Goal: Communication & Community: Share content

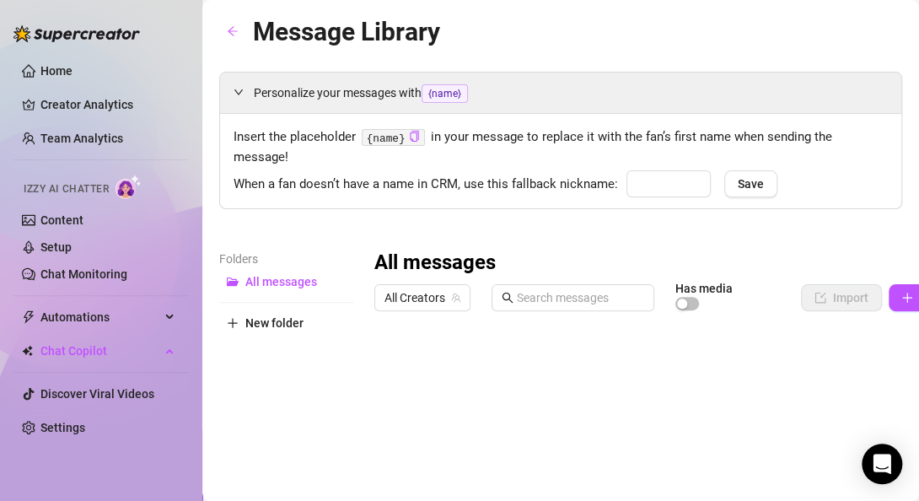
type input "cutie"
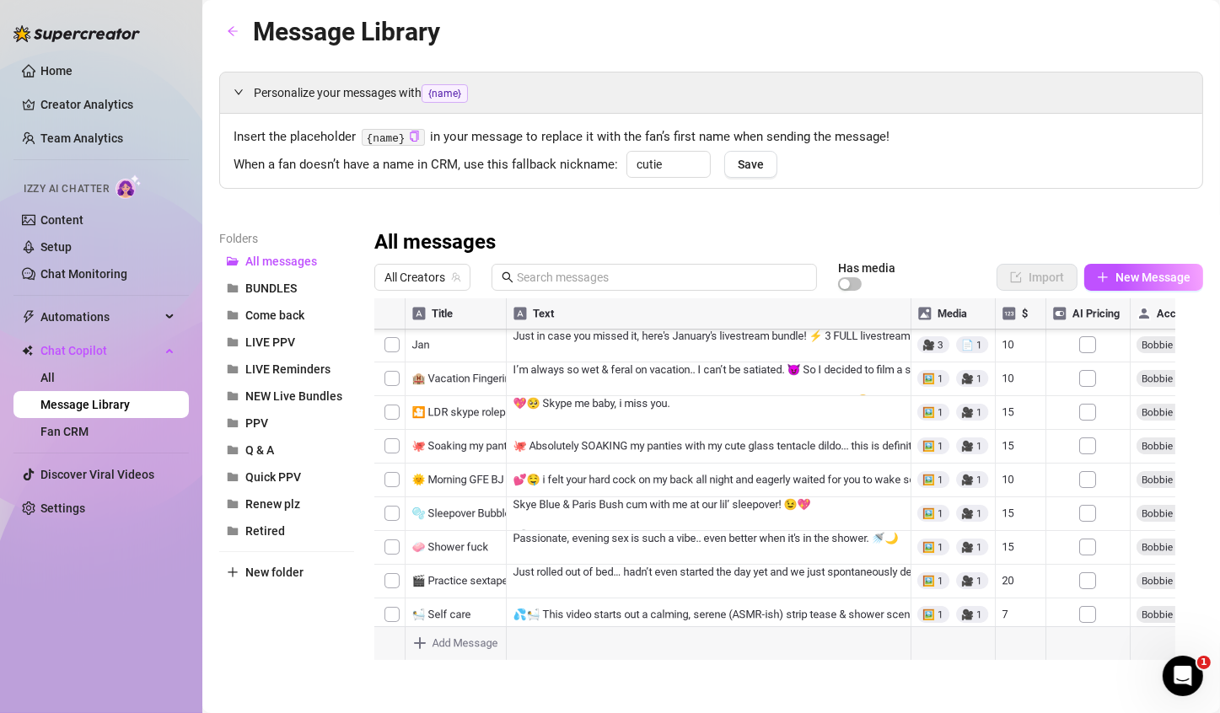
scroll to position [2585, 0]
click at [304, 337] on button "LIVE PPV" at bounding box center [286, 342] width 135 height 27
click at [525, 471] on div at bounding box center [781, 487] width 815 height 376
click at [517, 471] on div at bounding box center [781, 487] width 815 height 376
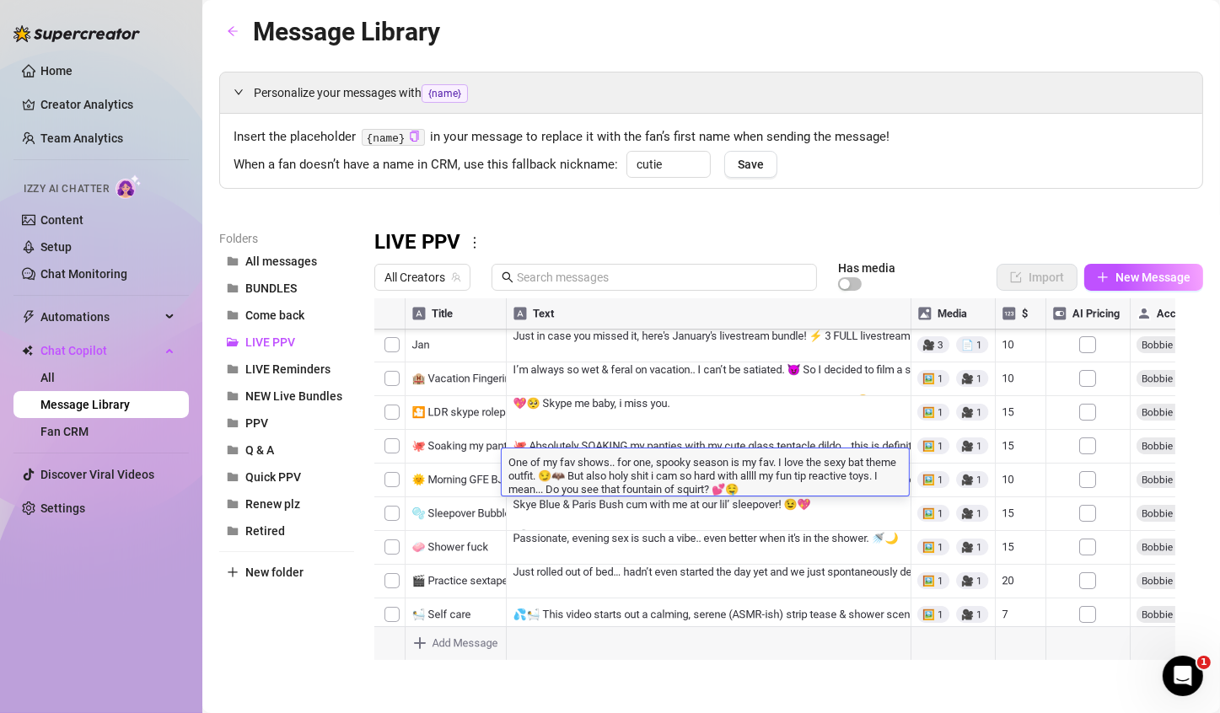
click at [508, 461] on textarea "One of my fav shows.. for one, spooky season is my fav. I love the sexy bat the…" at bounding box center [705, 475] width 407 height 42
type textarea "🖤 One of my fav shows.. for one, spooky season is my fav. I love the sexy bat t…"
click at [650, 465] on textarea "🖤 One of my fav shows.. for one, spooky season is my fav. I love the sexy bat t…" at bounding box center [705, 475] width 407 height 42
click at [646, 500] on div at bounding box center [781, 487] width 815 height 376
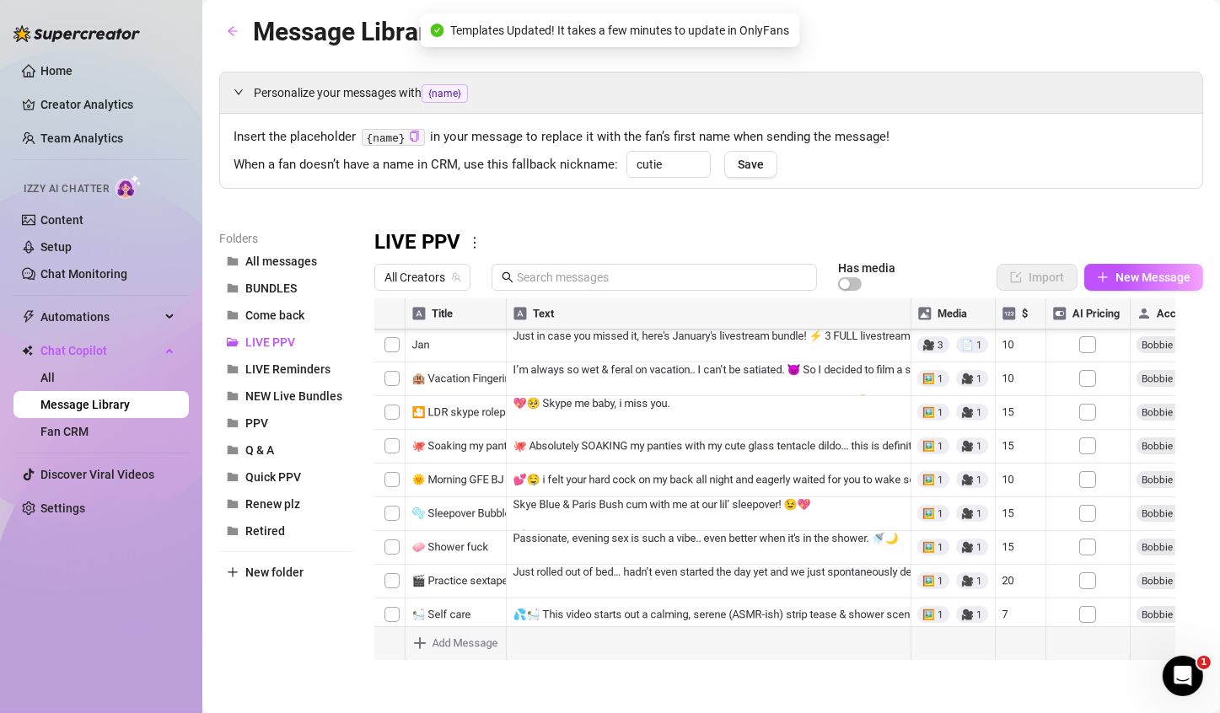
click at [532, 500] on div at bounding box center [781, 487] width 815 height 376
click at [777, 496] on div at bounding box center [781, 487] width 815 height 376
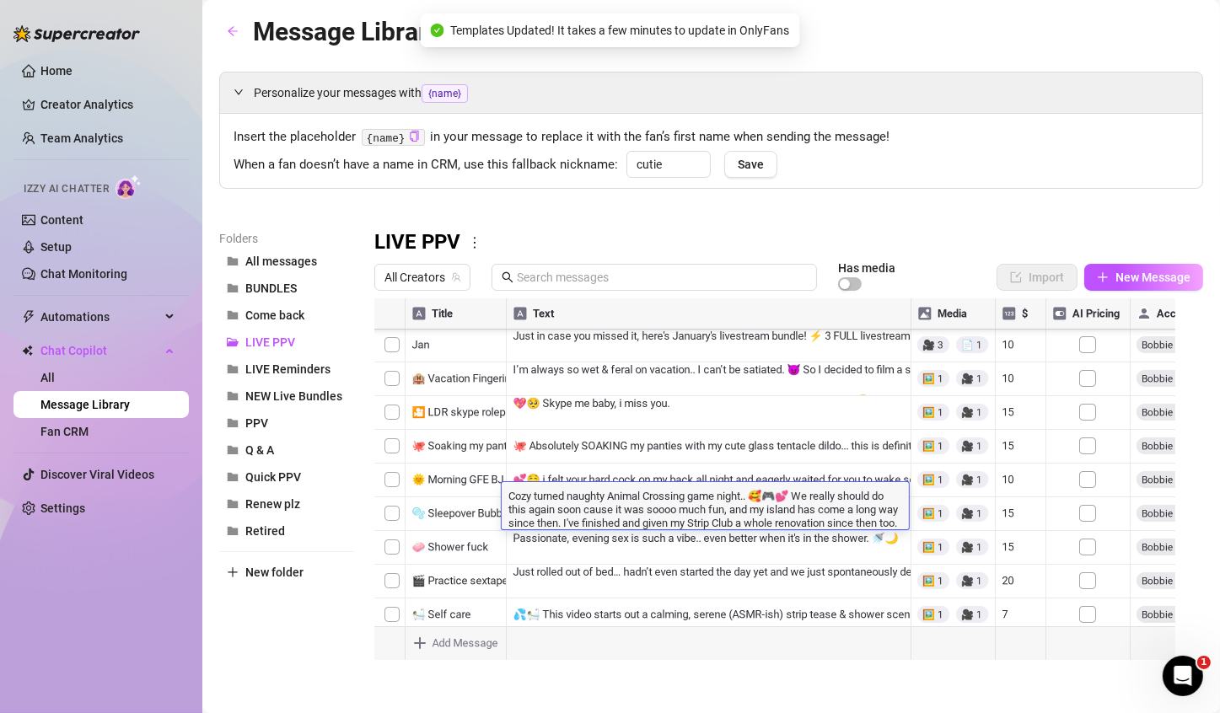
click at [770, 499] on textarea "Cozy turned naughty Animal Crossing game night.. 🥰🎮💕 We really should do this a…" at bounding box center [705, 508] width 407 height 42
click at [775, 496] on textarea "Cozy turned naughty Animal Crossing game night.. 🥰🎮💕 We really should do this a…" at bounding box center [705, 508] width 407 height 42
drag, startPoint x: 782, startPoint y: 496, endPoint x: 764, endPoint y: 498, distance: 17.8
click at [764, 498] on textarea "Cozy turned naughty Animal Crossing game night.. 🥰🎮💕 We really should do this a…" at bounding box center [705, 508] width 407 height 42
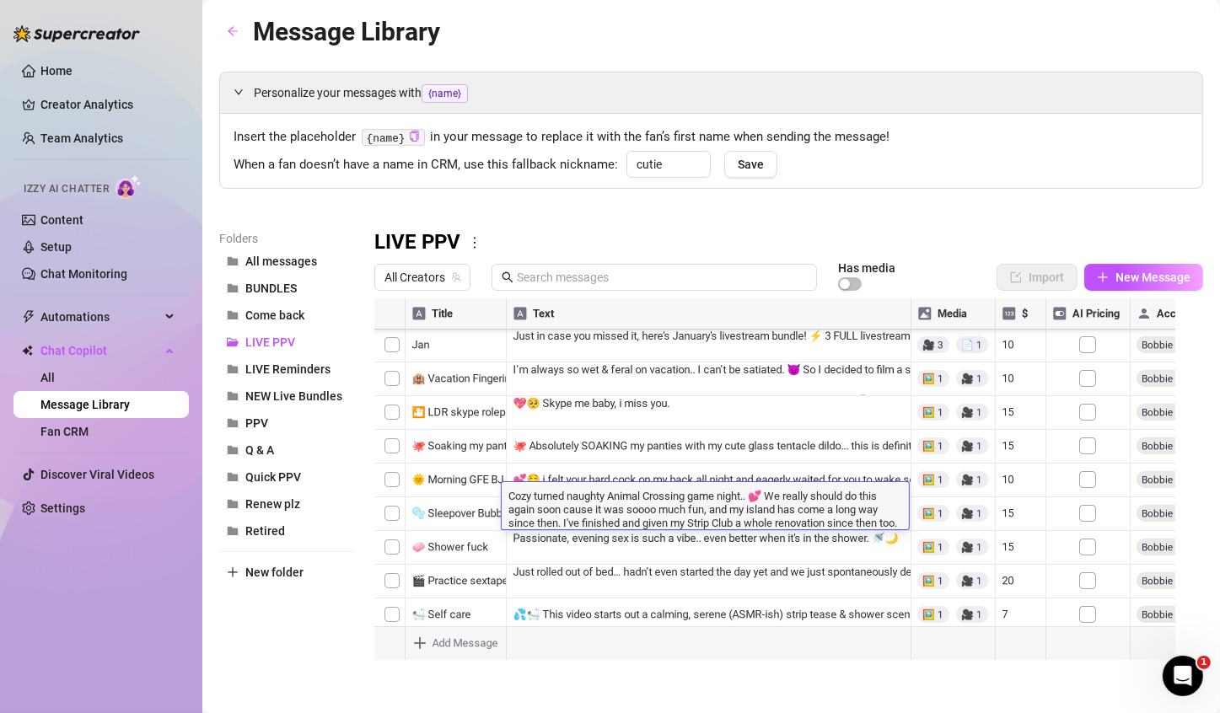
type textarea "Cozy turned naughty Animal Crossing game night.. 💕 We really should do this aga…"
click at [508, 486] on div "Cozy turned naughty Animal Crossing game night.. 💕 We really should do this aga…" at bounding box center [705, 505] width 407 height 47
click at [509, 496] on textarea "Cozy turned naughty Animal Crossing game night.. 💕 We really should do this aga…" at bounding box center [705, 508] width 407 height 42
click at [543, 500] on textarea "🥰🎮Cozy turned naughty Animal Crossing game night.. 💕 We really should do this a…" at bounding box center [705, 508] width 407 height 42
click at [541, 499] on textarea "🥰🎮Cozy turned naughty Animal Crossing game night.. 💕 We really should do this a…" at bounding box center [705, 508] width 407 height 42
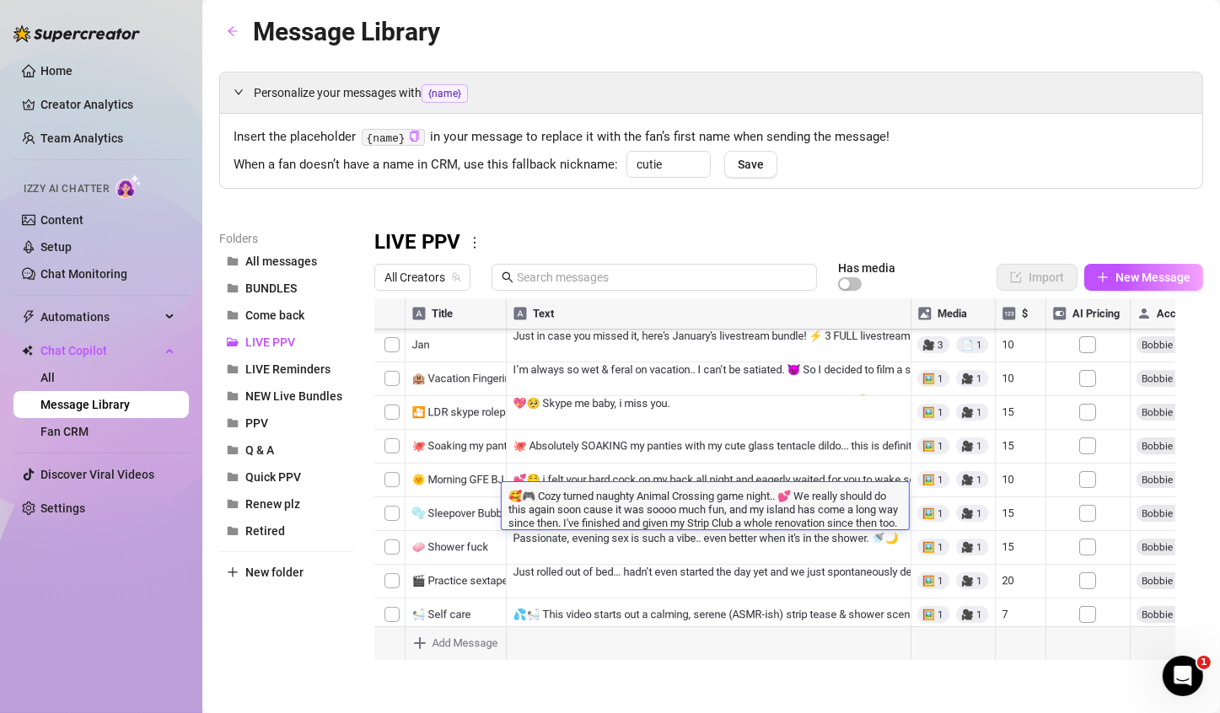
click at [597, 500] on textarea "🥰🎮 Cozy turned naughty Animal Crossing game night.. 💕 We really should do this …" at bounding box center [705, 508] width 407 height 42
click at [542, 500] on textarea "🥰🎮 Cozy turned naughty Animal Crossing game night.. 💕 We really should do this …" at bounding box center [705, 508] width 407 height 42
drag, startPoint x: 538, startPoint y: 524, endPoint x: 568, endPoint y: 526, distance: 30.5
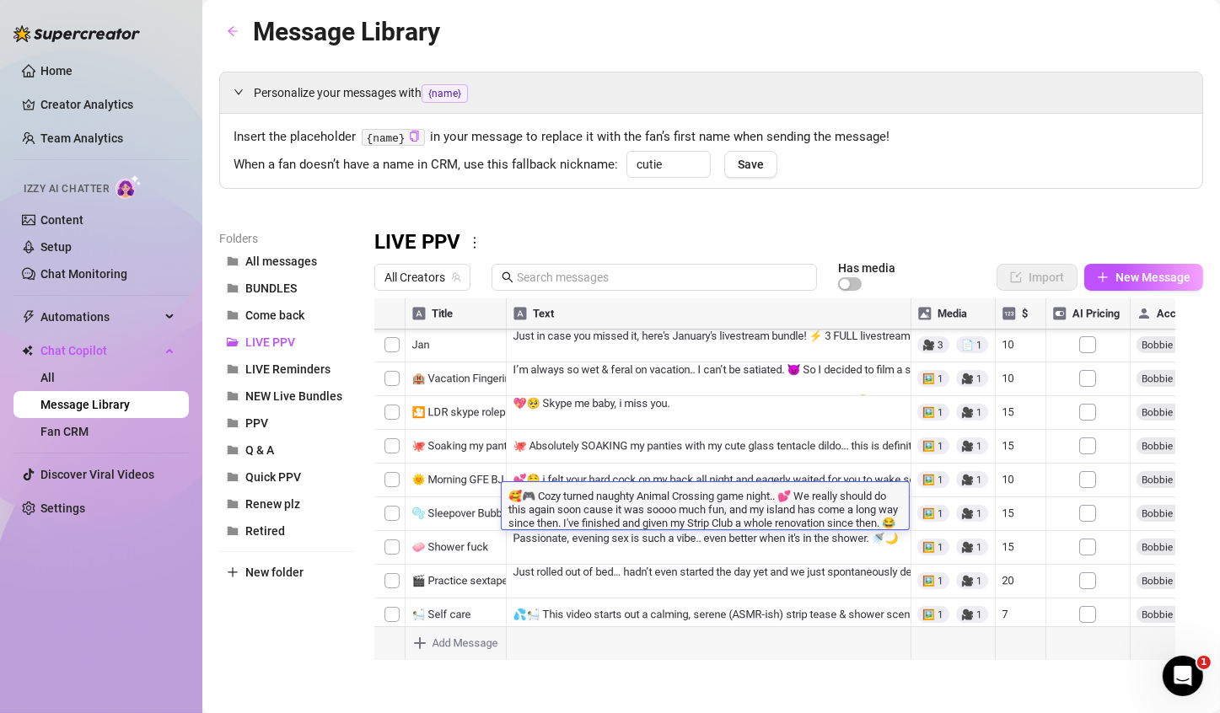
click at [568, 500] on textarea "🥰🎮 Cozy turned naughty Animal Crossing game night.. 💕 We really should do this …" at bounding box center [705, 508] width 407 height 42
drag, startPoint x: 578, startPoint y: 521, endPoint x: 532, endPoint y: 523, distance: 45.6
click at [532, 500] on textarea "🥰🎮 Cozy turned naughty Animal Crossing game night.. 💕 We really should do this …" at bounding box center [705, 508] width 407 height 42
type textarea "🥰🎮 Cozy turned naughty Animal Crossing game night.. 💕 We really should do this …"
click at [541, 500] on textarea "🥰🎮 Cozy turned naughty Animal Crossing game night.. 💕 We really should do this …" at bounding box center [705, 508] width 407 height 42
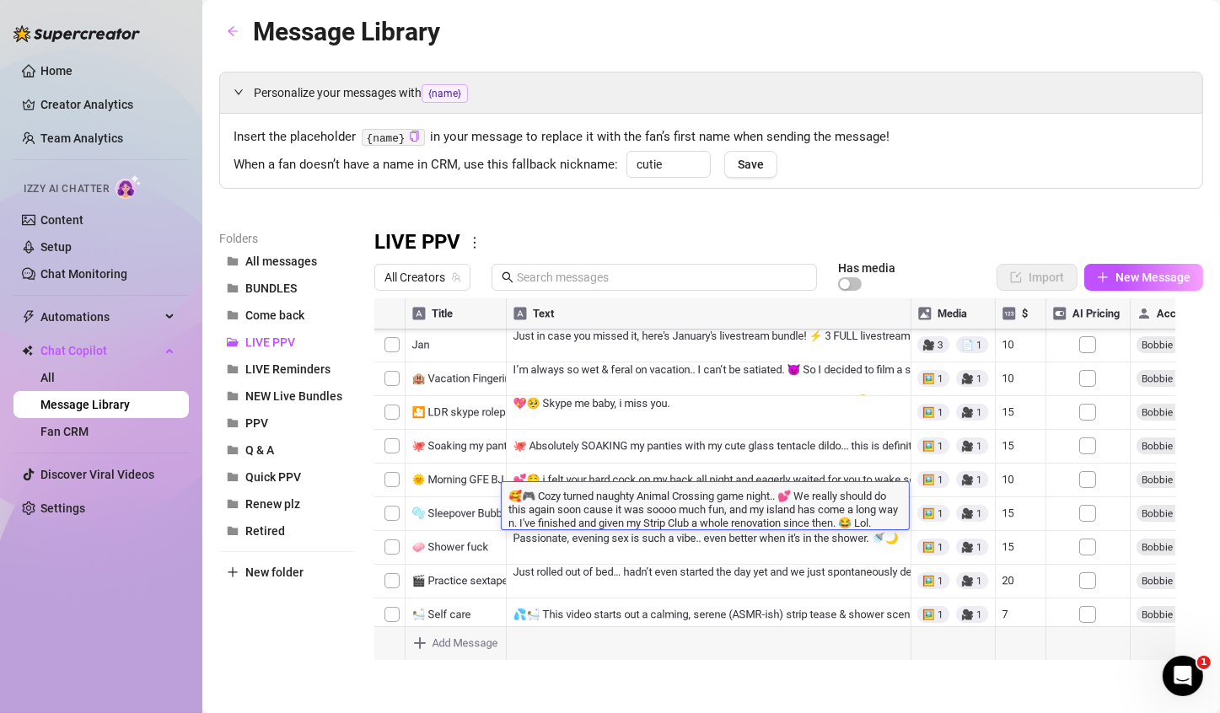
click at [535, 500] on textarea "🥰🎮 Cozy turned naughty Animal Crossing game night.. 💕 We really should do this …" at bounding box center [705, 508] width 407 height 42
type textarea "🥰🎮 Cozy turned naughty Animal Crossing game night.. 💕 We really should do this …"
click at [565, 500] on textarea "🥰🎮 Cozy turned naughty Animal Crossing game night.. 💕 We really should do this …" at bounding box center [705, 508] width 407 height 42
drag, startPoint x: 861, startPoint y: 525, endPoint x: 890, endPoint y: 529, distance: 29.0
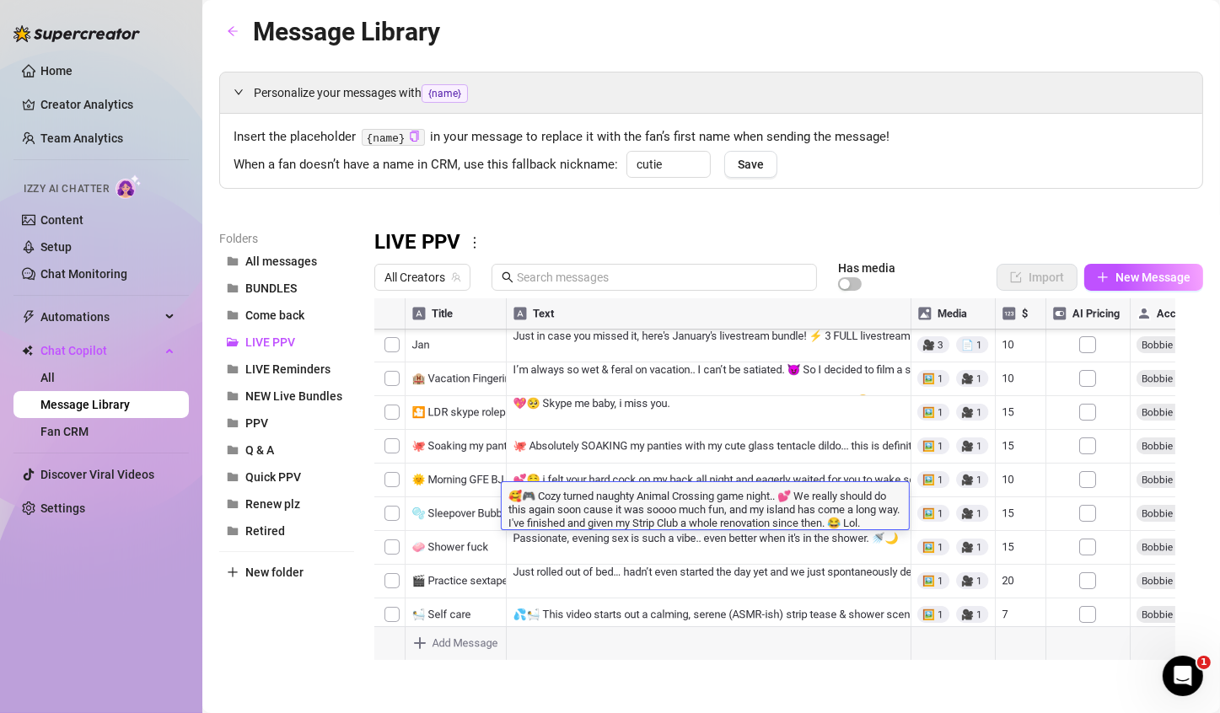
click at [890, 500] on textarea "🥰🎮 Cozy turned naughty Animal Crossing game night.. 💕 We really should do this …" at bounding box center [705, 508] width 407 height 42
drag, startPoint x: 900, startPoint y: 522, endPoint x: 864, endPoint y: 523, distance: 36.3
click at [864, 500] on textarea "🥰🎮 Cozy turned naughty Animal Crossing game night.. 💕 We really should do this …" at bounding box center [705, 508] width 407 height 42
click at [880, 500] on textarea "🥰🎮 Cozy turned naughty Animal Crossing game night.. 💕 We really should do this …" at bounding box center [705, 508] width 407 height 42
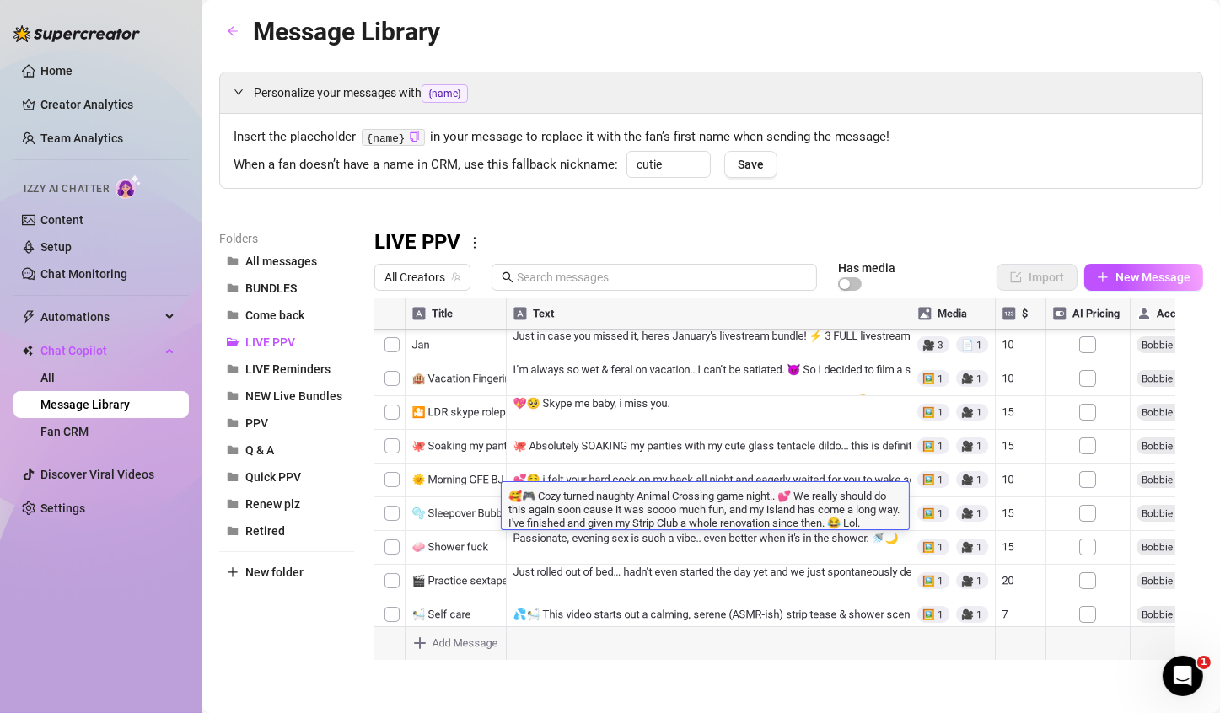
click at [514, 500] on textarea "🥰🎮 Cozy turned naughty Animal Crossing game night.. 💕 We really should do this …" at bounding box center [705, 508] width 407 height 42
click at [525, 500] on textarea "🥰🎮 Cozy turned naughty Animal Crossing game night.. 💕 We really should do this …" at bounding box center [705, 508] width 407 height 42
type textarea "🥰🎮 Cozy turned naughty Animal Crossing game night.. 💕 We really should do this …"
click at [605, 500] on textarea "🥰🎮 Cozy turned naughty Animal Crossing game night.. 💕 We really should do this …" at bounding box center [705, 508] width 407 height 42
click at [596, 494] on textarea "🥰🎮 Cozy turned naughty Animal Crossing game night.. 💕 We really should do this …" at bounding box center [705, 508] width 407 height 42
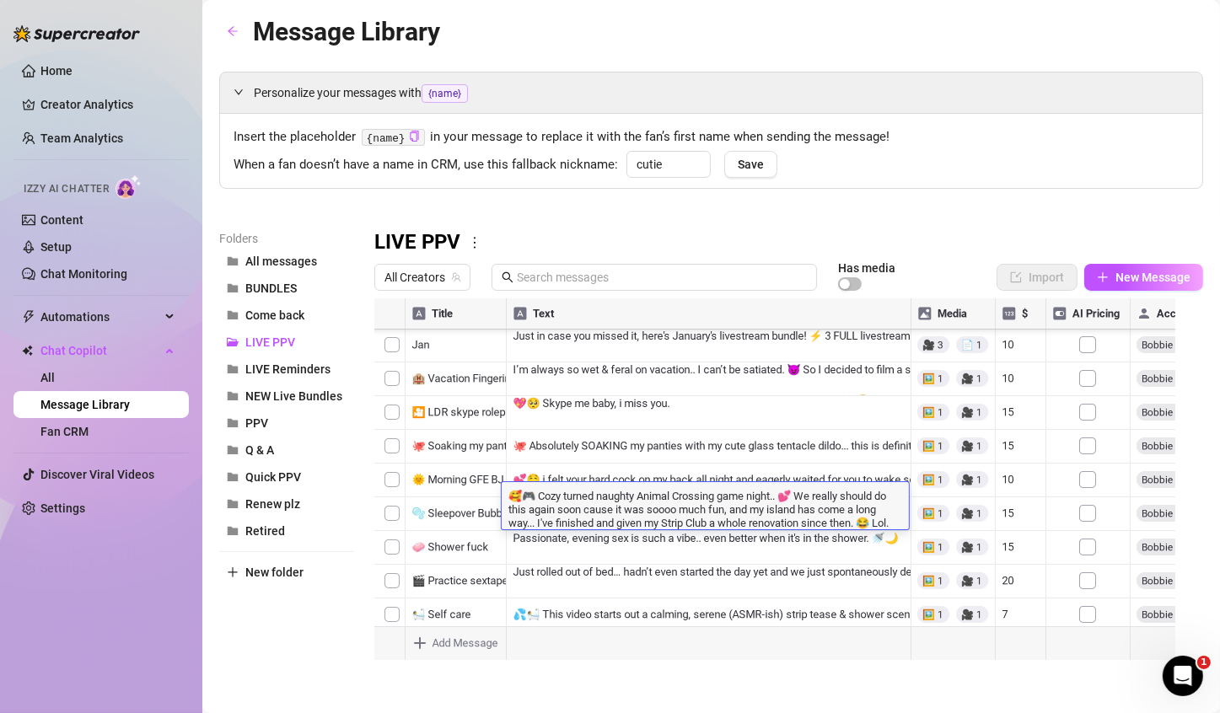
click at [598, 500] on textarea "🥰🎮 Cozy turned naughty Animal Crossing game night.. 💕 We really should do this …" at bounding box center [705, 508] width 407 height 42
click at [602, 493] on textarea "🥰🎮 Cozy turned naughty Animal Crossing game night.. 💕 We really should do this …" at bounding box center [705, 508] width 407 height 42
click at [549, 492] on textarea "🥰🎮 Cozy turned very naughty Animal Crossing game night.. 💕 We really should do …" at bounding box center [705, 508] width 407 height 42
click at [567, 498] on textarea "🥰🎮 Cozy turned very naughty Animal Crossing game night.. 💕 We really should do …" at bounding box center [705, 508] width 407 height 42
click at [673, 500] on textarea "🥰🎮 Cozy turned very naughty Animal Crossing game night.. 💕 We really should do …" at bounding box center [705, 508] width 407 height 42
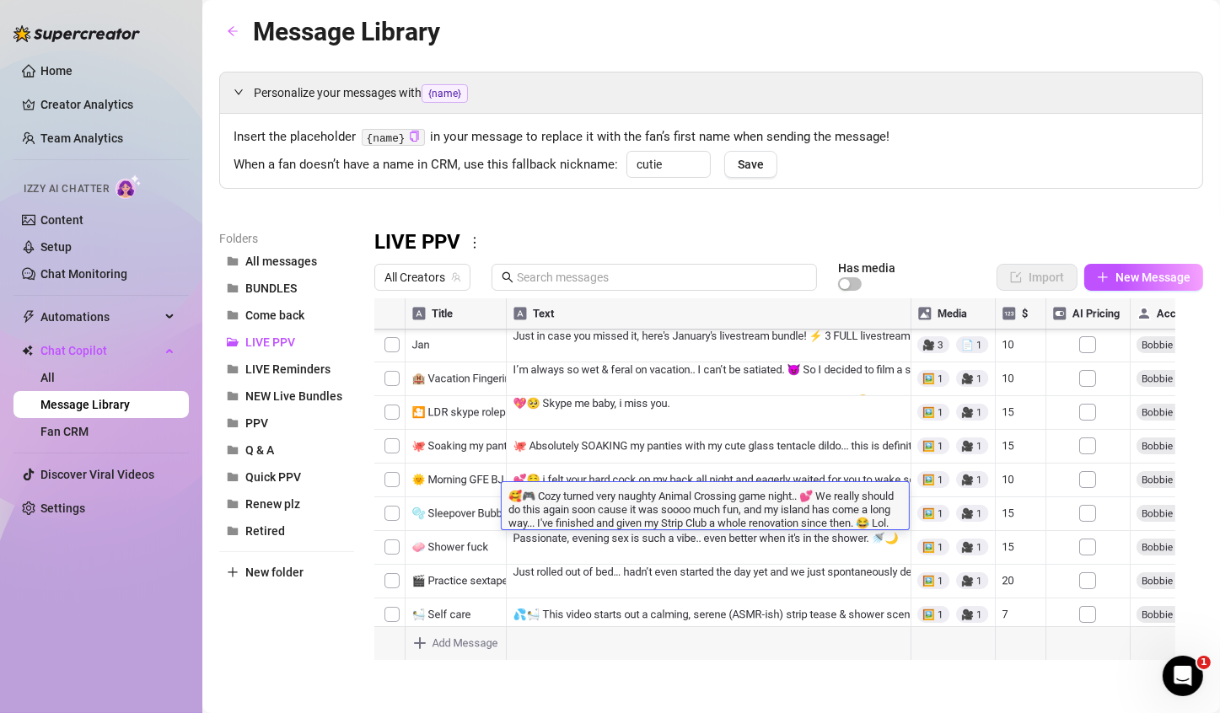
click at [566, 496] on textarea "🥰🎮 Cozy turned very naughty Animal Crossing game night.. 💕 We really should do …" at bounding box center [705, 508] width 407 height 42
drag, startPoint x: 863, startPoint y: 498, endPoint x: 726, endPoint y: 494, distance: 136.7
click at [726, 494] on textarea "🥰🎮 Cozy game night turned very naughty Animal Crossing game night.. 💕 We really…" at bounding box center [705, 508] width 407 height 42
drag, startPoint x: 800, startPoint y: 496, endPoint x: 861, endPoint y: 530, distance: 69.5
click at [861, 500] on textarea "🥰🎮 Cozy game night turned very naughty cum show.. 💕 We really should do this ag…" at bounding box center [705, 508] width 407 height 42
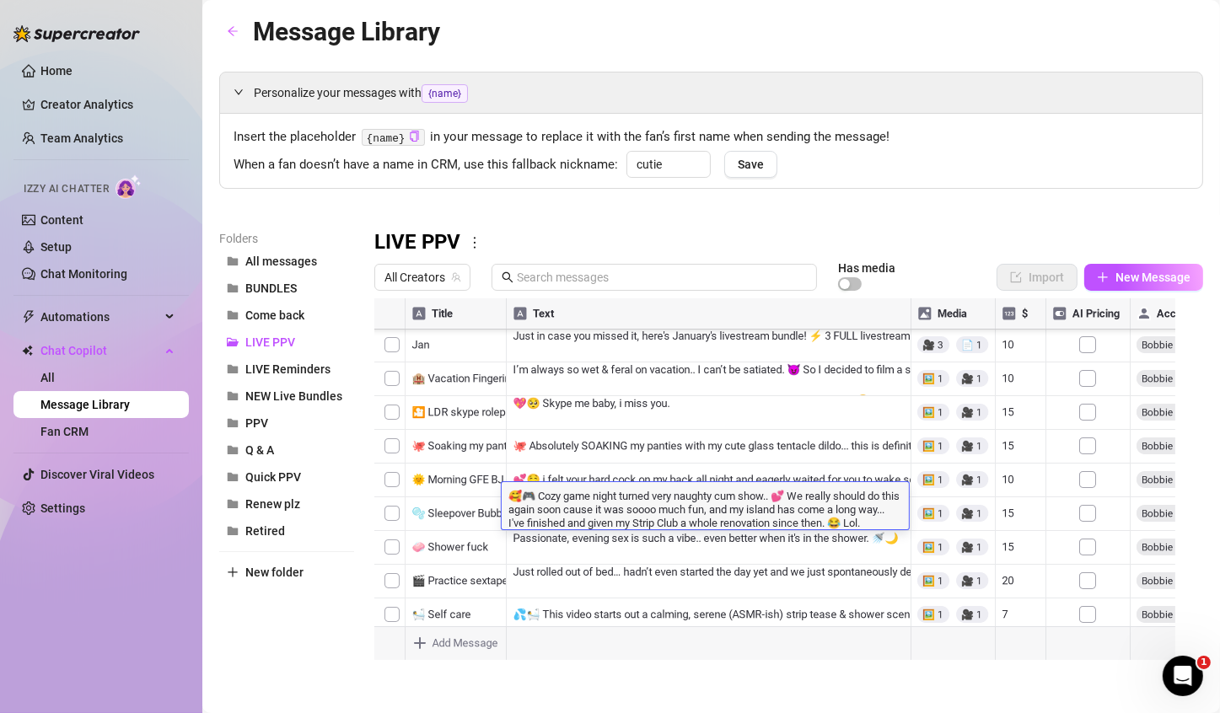
click at [863, 500] on textarea "🥰🎮 Cozy game night turned very naughty cum show.. 💕 We really should do this ag…" at bounding box center [705, 508] width 407 height 42
click at [851, 500] on textarea "🥰🎮 Cozy game night turned very naughty cum show.. 💕 We really should do this ag…" at bounding box center [705, 508] width 407 height 42
type textarea "🥰🎮 Cozy game night turned very naughty cum show.. 💕 We really should do this ag…"
click at [782, 500] on textarea "🥰🎮 Cozy game night turned very naughty cum show.. 💕 We really should do this ag…" at bounding box center [705, 508] width 407 height 42
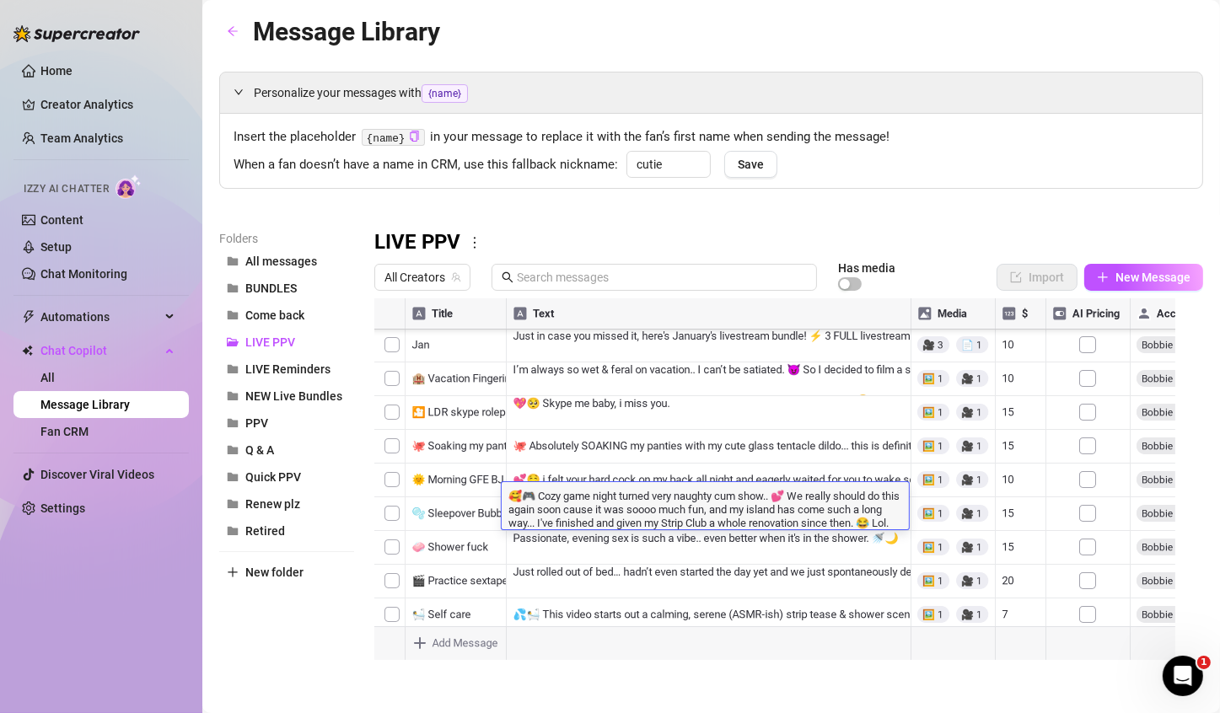
click at [782, 500] on textarea "🥰🎮 Cozy game night turned very naughty cum show.. 💕 We really should do this ag…" at bounding box center [705, 508] width 407 height 42
click at [893, 236] on div "LIVE PPV" at bounding box center [788, 242] width 829 height 27
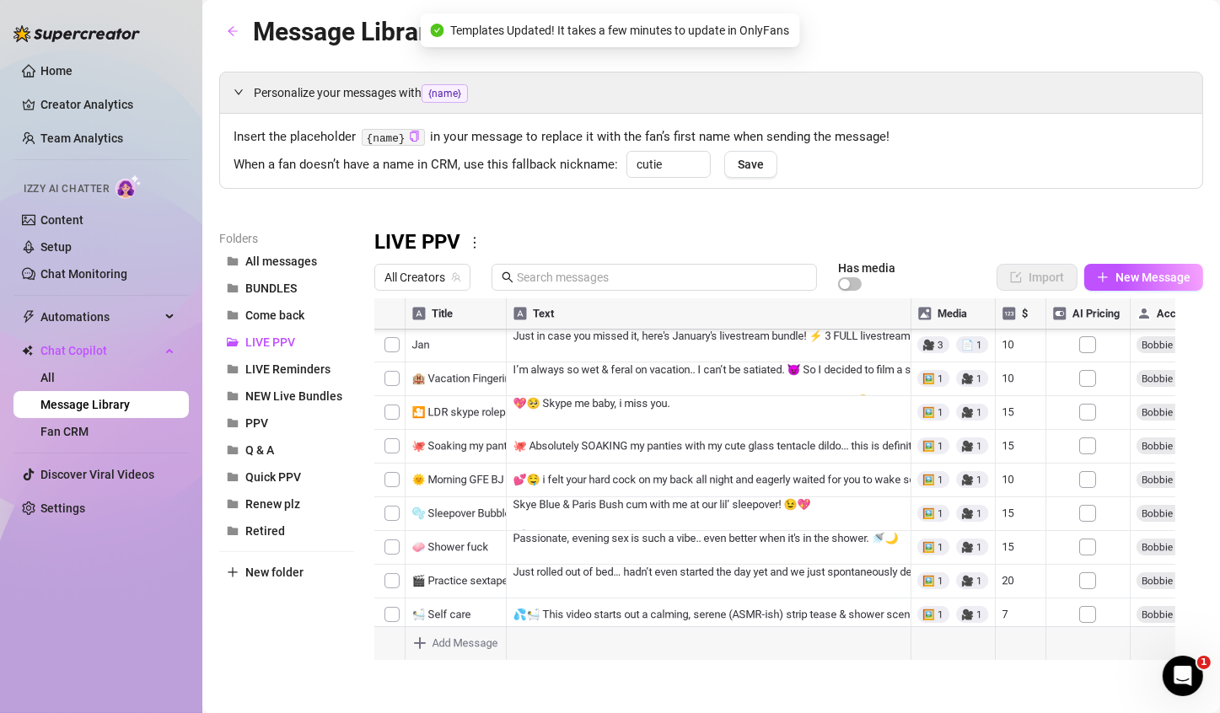
click at [691, 500] on div at bounding box center [781, 487] width 815 height 376
click at [662, 500] on div at bounding box center [781, 487] width 815 height 376
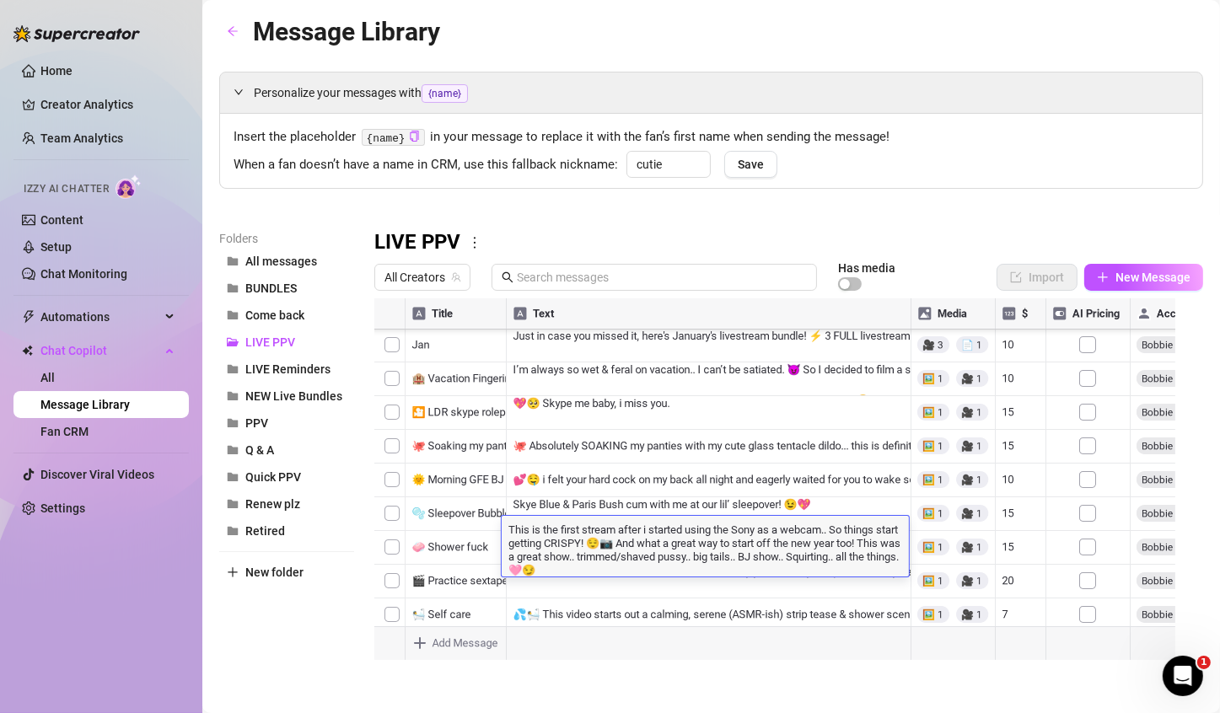
click at [643, 500] on textarea "This is the first stream after i started using the Sony as a webcam.. So things…" at bounding box center [705, 549] width 407 height 56
drag, startPoint x: 643, startPoint y: 543, endPoint x: 619, endPoint y: 546, distance: 23.9
click at [619, 500] on textarea "This is the first stream after i started using the Sony as a webcam.. So things…" at bounding box center [705, 549] width 407 height 56
click at [616, 500] on textarea "This is the first stream after i started using the Sony as a webcam.. So things…" at bounding box center [705, 549] width 407 height 56
click at [641, 500] on textarea "This is the first stream after i started using the Sony as a webcam.. So things…" at bounding box center [705, 549] width 407 height 56
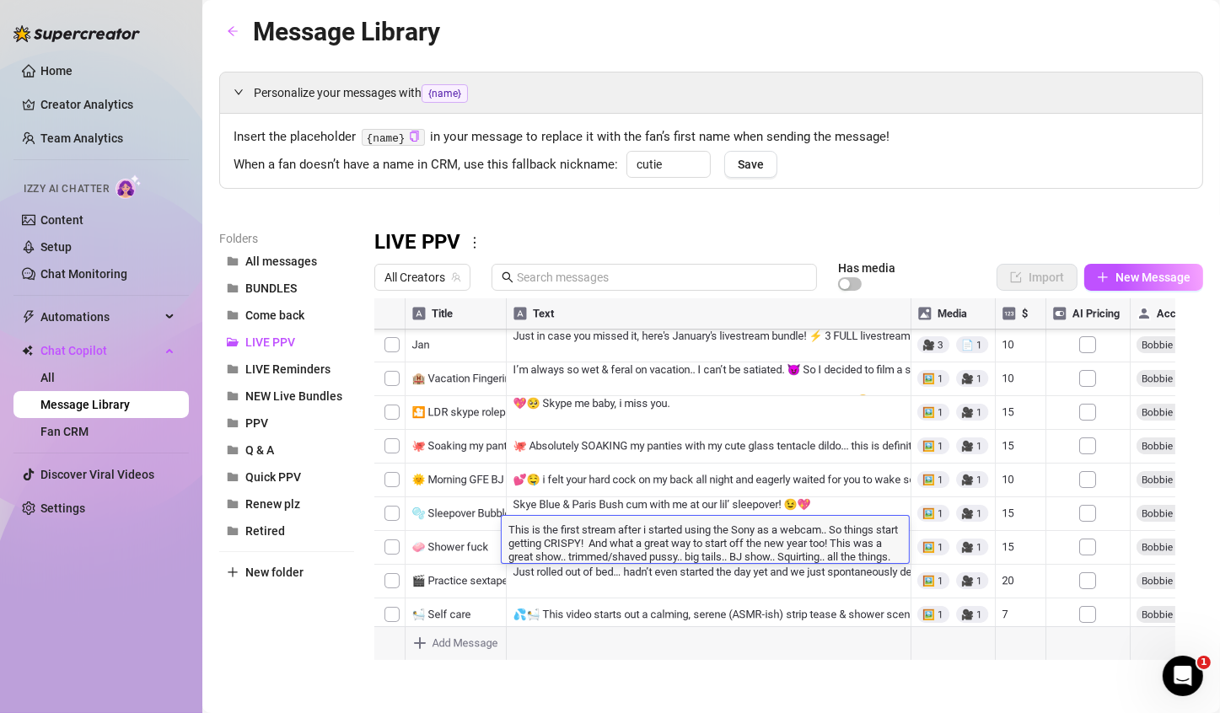
type textarea "This is the first stream after i started using the Sony as a webcam.. So things…"
click at [508, 500] on textarea "This is the first stream after i started using the Sony as a webcam.. So things…" at bounding box center [705, 542] width 407 height 42
click at [550, 500] on textarea "😌📷This is the first stream after i started using the Sony as a webcam.. So thin…" at bounding box center [705, 549] width 407 height 56
click at [535, 500] on textarea "😌📷This is the first stream after i started using the Sony as a webcam.. So thin…" at bounding box center [705, 549] width 407 height 56
click at [525, 500] on textarea "😌📷 This is the first stream after i started using the Sony as a webcam.. So thi…" at bounding box center [705, 549] width 407 height 56
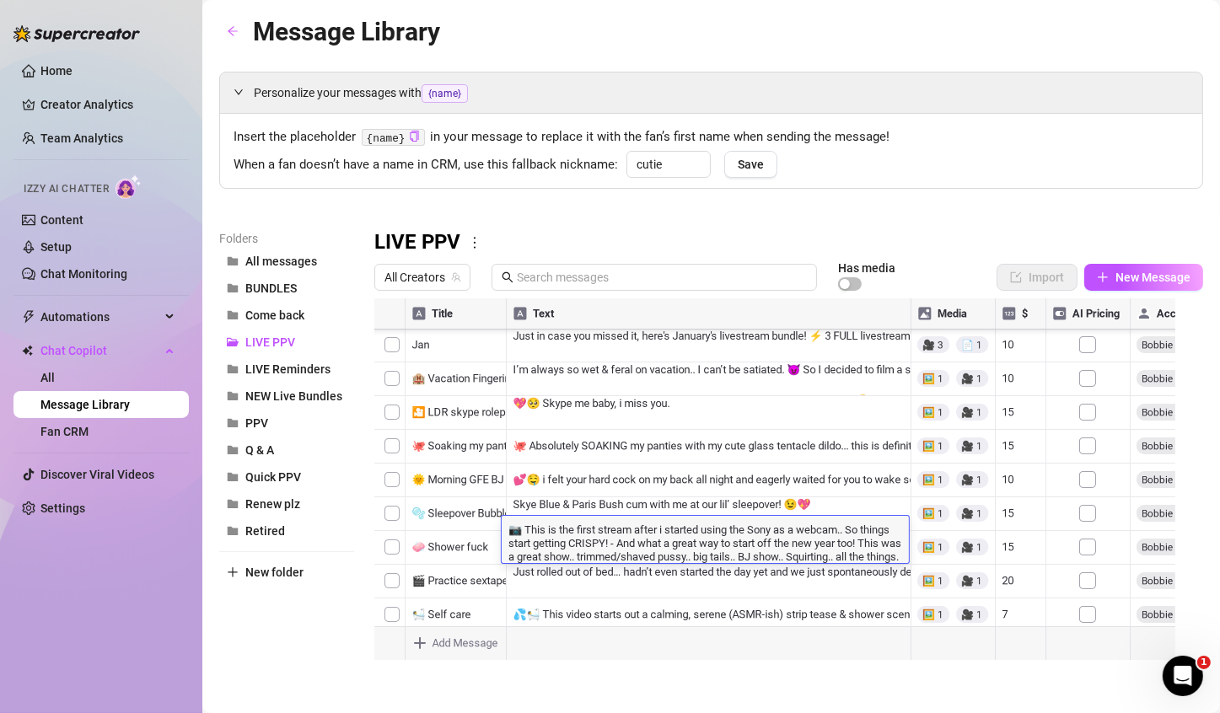
click at [522, 500] on textarea "📷 This is the first stream after i started using the Sony as a webcam.. So thin…" at bounding box center [705, 542] width 407 height 42
click at [511, 500] on textarea "📷 This is the first stream after i started using the Sony as a webcam.. So thin…" at bounding box center [705, 542] width 407 height 42
click at [519, 500] on textarea "📷 This is the first stream after i started using the Sony as a webcam.. So thin…" at bounding box center [705, 542] width 407 height 42
click at [532, 500] on textarea "📷😊 This is the first stream after i started using the Sony as a webcam.. So thi…" at bounding box center [705, 549] width 407 height 56
type textarea "📷😌 This is the first stream after i started using the Sony as a webcam.. So thi…"
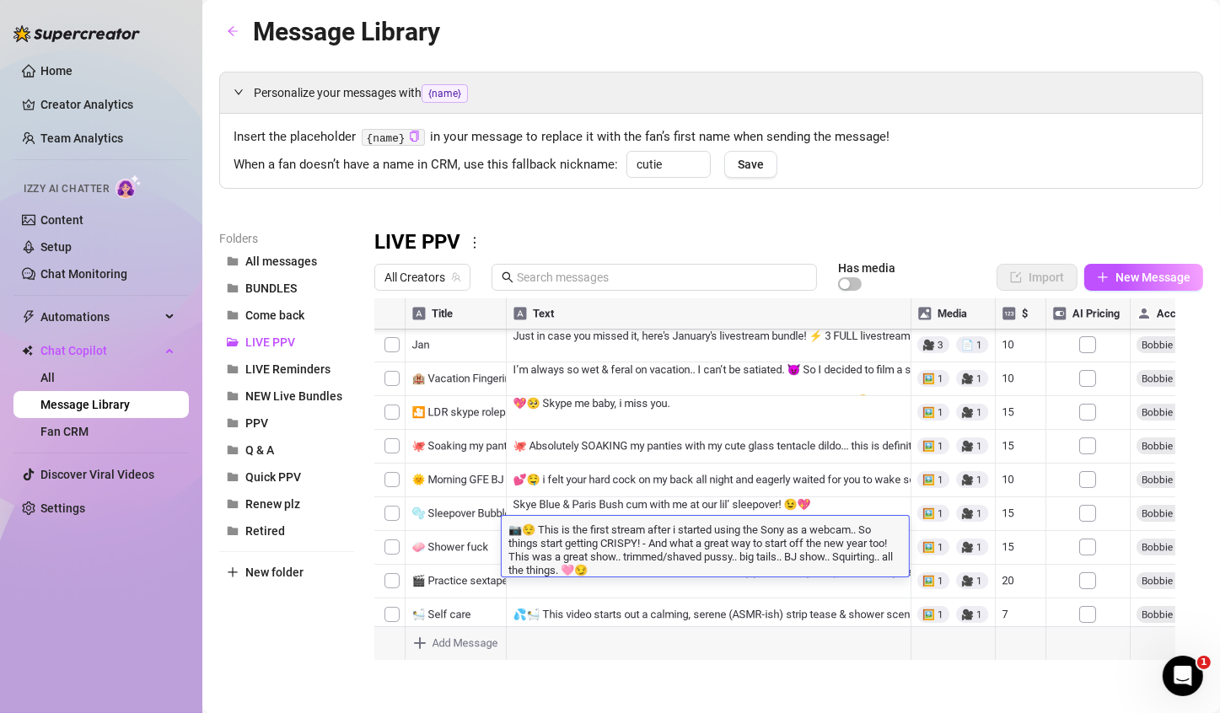
click at [620, 459] on div at bounding box center [781, 487] width 815 height 376
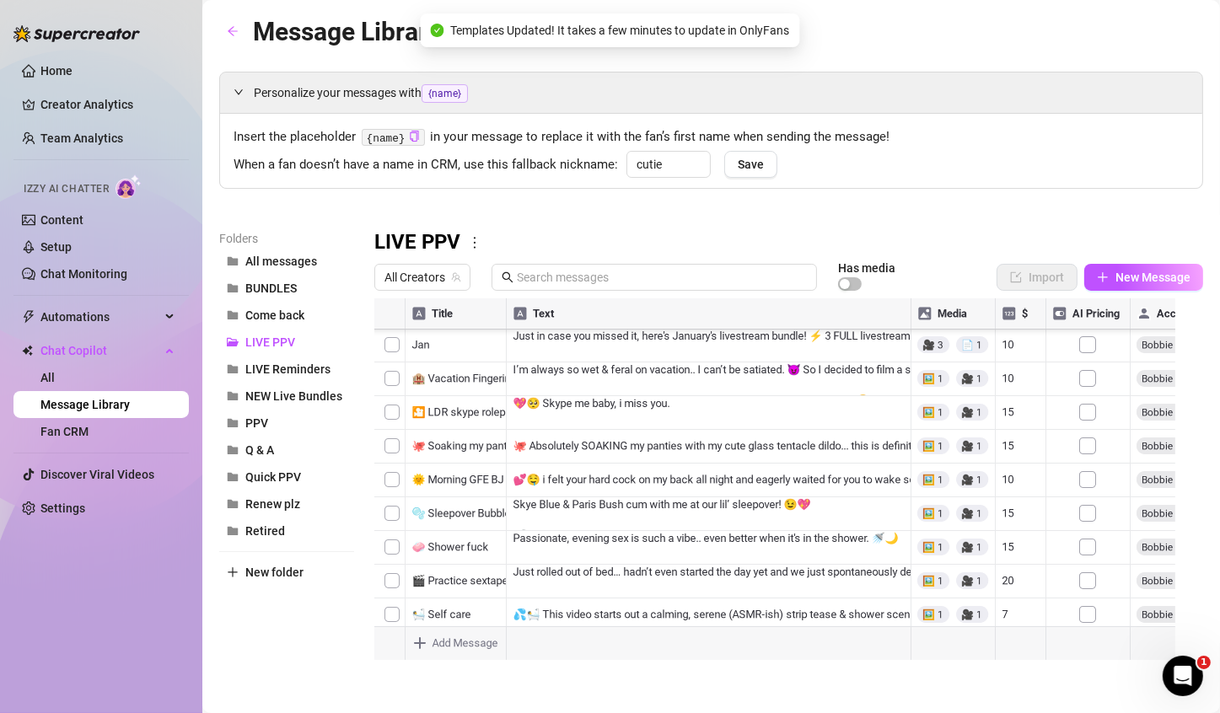
click at [616, 500] on div at bounding box center [781, 487] width 815 height 376
click at [681, 442] on div at bounding box center [781, 487] width 815 height 376
click at [700, 445] on div at bounding box center [781, 487] width 815 height 376
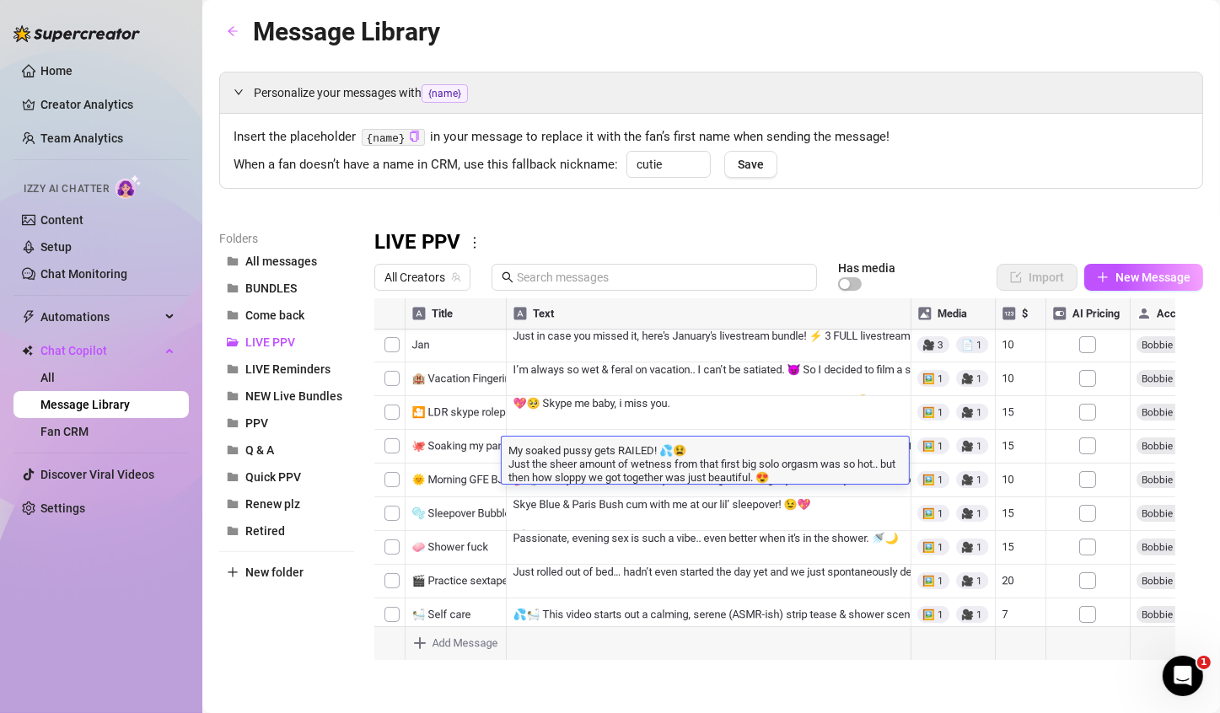
click at [684, 449] on textarea "My soaked pussy gets RAILED! 💦😫 Just the sheer amount of wetness from that firs…" at bounding box center [705, 463] width 407 height 42
drag, startPoint x: 687, startPoint y: 450, endPoint x: 665, endPoint y: 455, distance: 22.3
click at [665, 455] on textarea "My soaked pussy gets RAILED! 💦😫 Just the sheer amount of wetness from that firs…" at bounding box center [705, 463] width 407 height 42
click at [666, 500] on div at bounding box center [781, 487] width 815 height 376
click at [728, 433] on div at bounding box center [781, 487] width 815 height 376
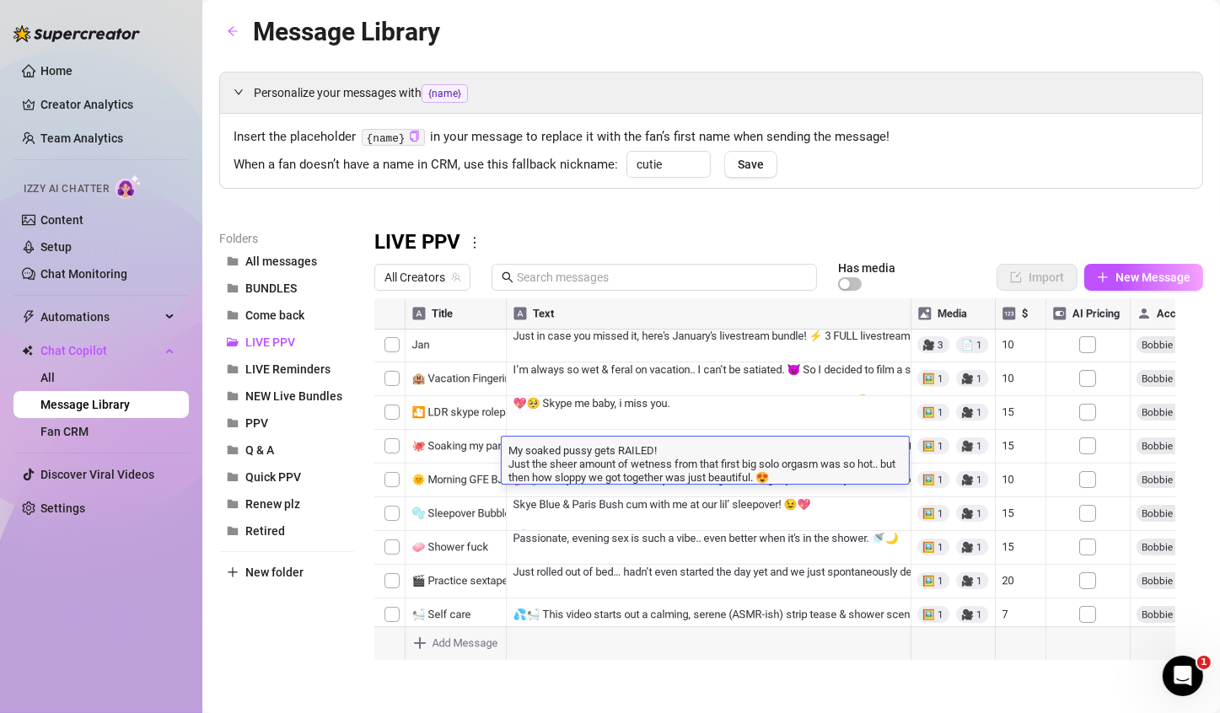
click at [790, 364] on div at bounding box center [781, 487] width 815 height 376
click at [852, 296] on div "All Creators Has media Import New Message" at bounding box center [788, 280] width 829 height 35
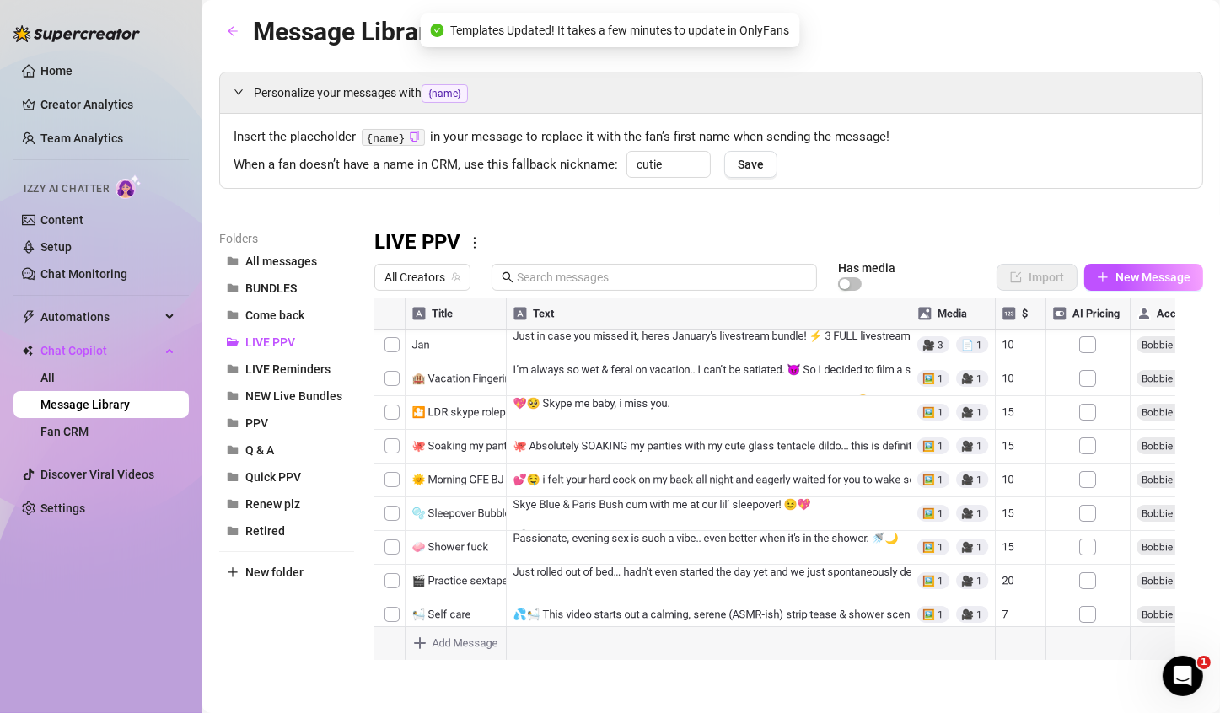
click at [714, 465] on div at bounding box center [781, 487] width 815 height 376
click at [582, 488] on div at bounding box center [781, 487] width 815 height 376
click at [500, 476] on div at bounding box center [781, 487] width 815 height 376
click at [508, 479] on div at bounding box center [781, 487] width 815 height 376
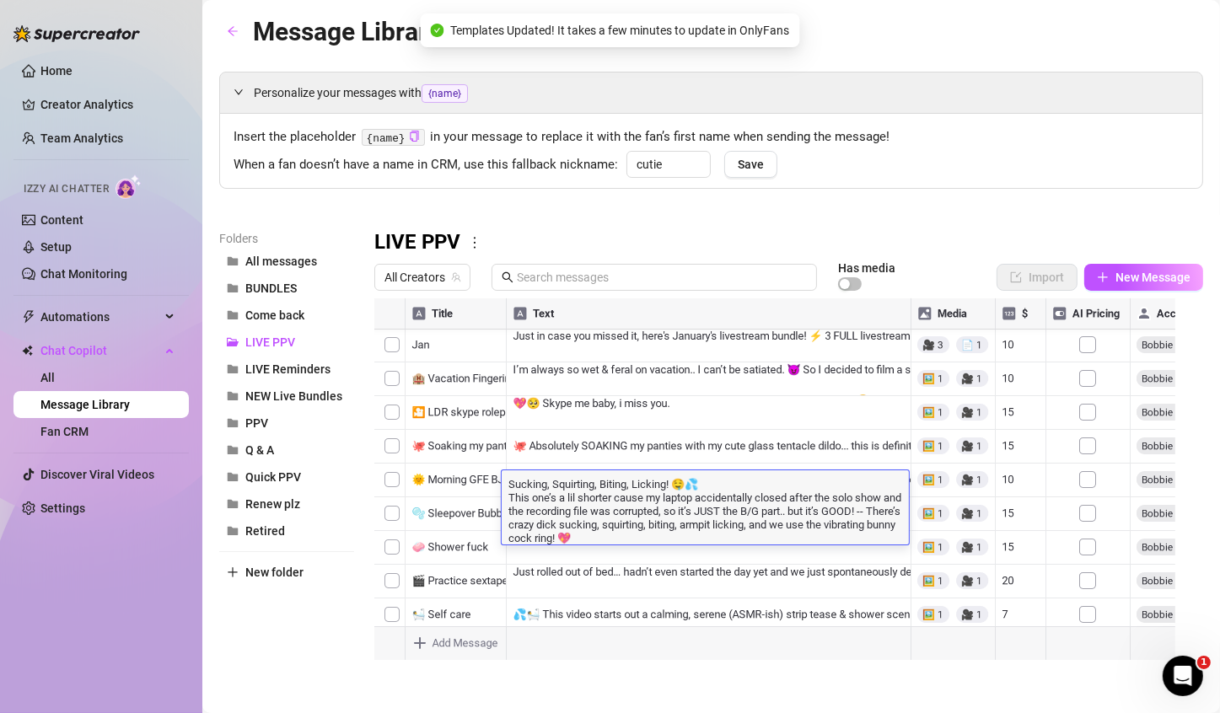
click at [511, 479] on textarea "Sucking, Squirting, Biting, Licking! 🤤💦 This one’s a lil shorter cause my lapto…" at bounding box center [705, 510] width 407 height 69
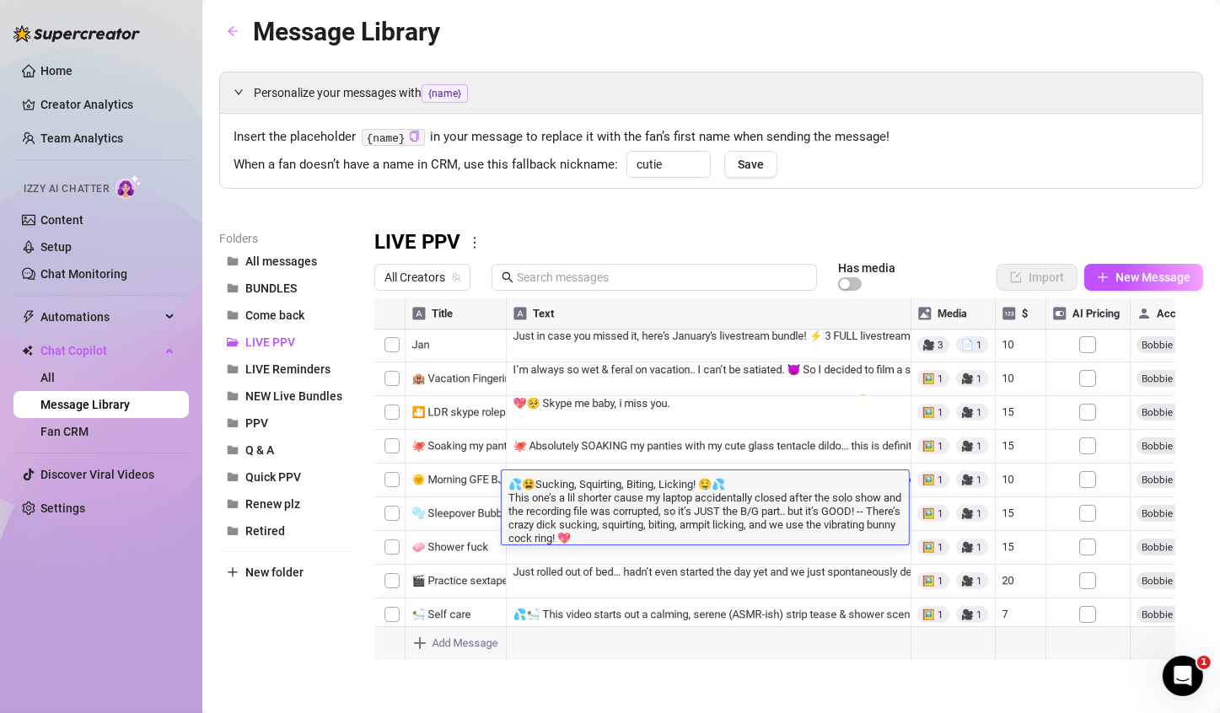
click at [539, 486] on textarea "💦😫Sucking, Squirting, Biting, Licking! 🤤💦 This one’s a lil shorter cause my lap…" at bounding box center [705, 510] width 407 height 69
click at [730, 489] on textarea "💦😫 Sucking, Squirting, Biting, Licking! 🤤💦 This one’s a lil shorter cause my la…" at bounding box center [705, 510] width 407 height 69
drag, startPoint x: 711, startPoint y: 482, endPoint x: 739, endPoint y: 482, distance: 27.8
click at [739, 482] on textarea "💦😫 Sucking, Squirting, Biting, Licking! 🤤💦 This one’s a lil shorter cause my la…" at bounding box center [705, 510] width 407 height 69
click at [763, 500] on textarea "💦😫 Sucking, Squirting, Biting, Licking! 🤤💦 This one’s a lil shorter cause my la…" at bounding box center [705, 510] width 407 height 69
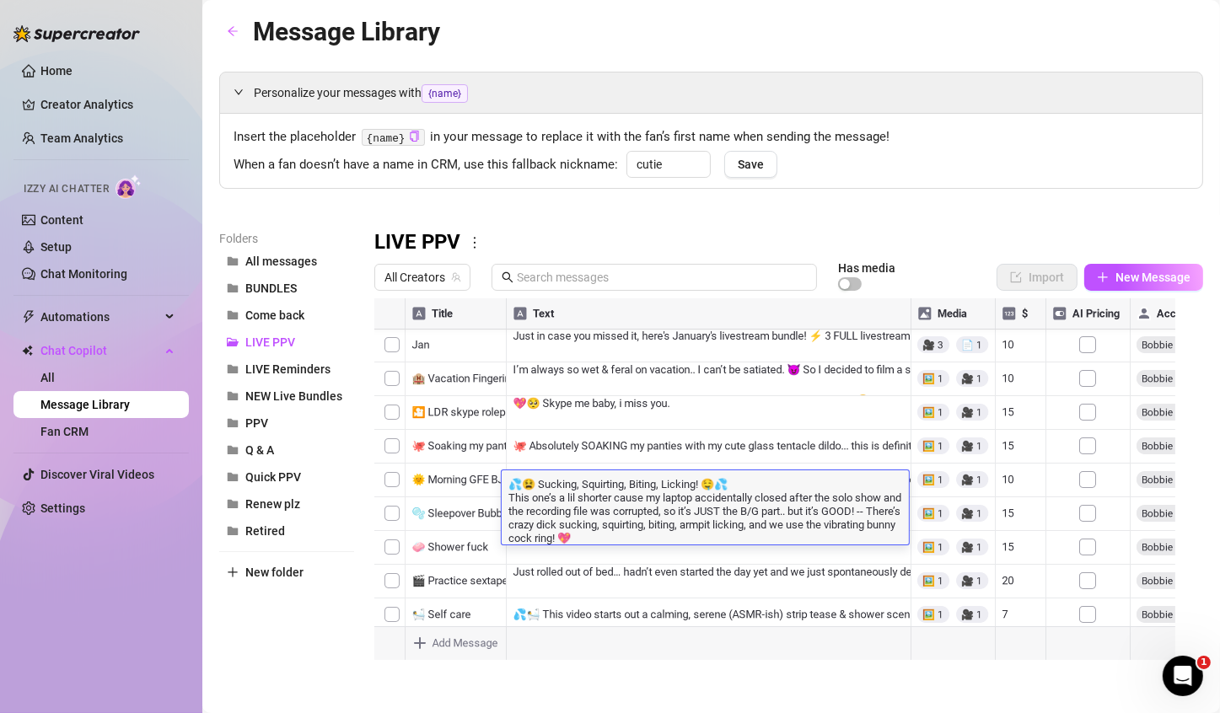
click at [746, 481] on textarea "💦😫 Sucking, Squirting, Biting, Licking! 🤤💦 This one’s a lil shorter cause my la…" at bounding box center [705, 510] width 407 height 69
type textarea "💦😫 Sucking, Squirting, Biting, Licking! This one’s a lil shorter cause my lapto…"
click at [701, 447] on div at bounding box center [781, 487] width 815 height 376
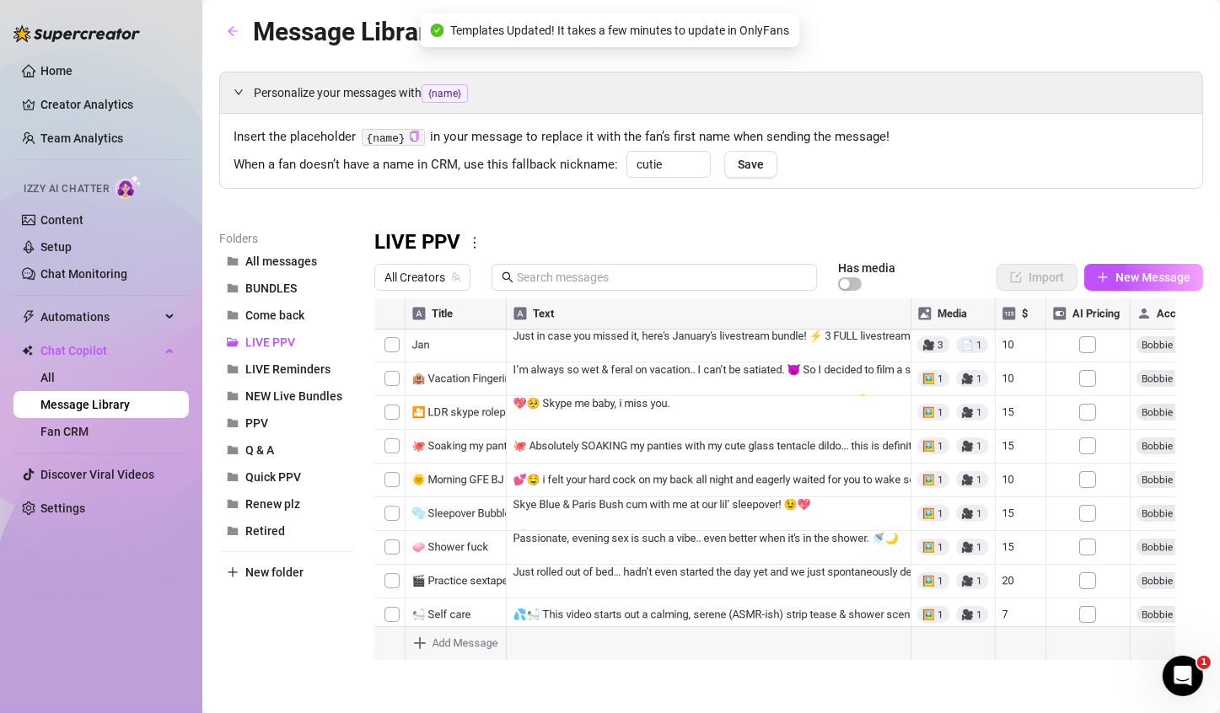
click at [670, 457] on div at bounding box center [781, 487] width 815 height 376
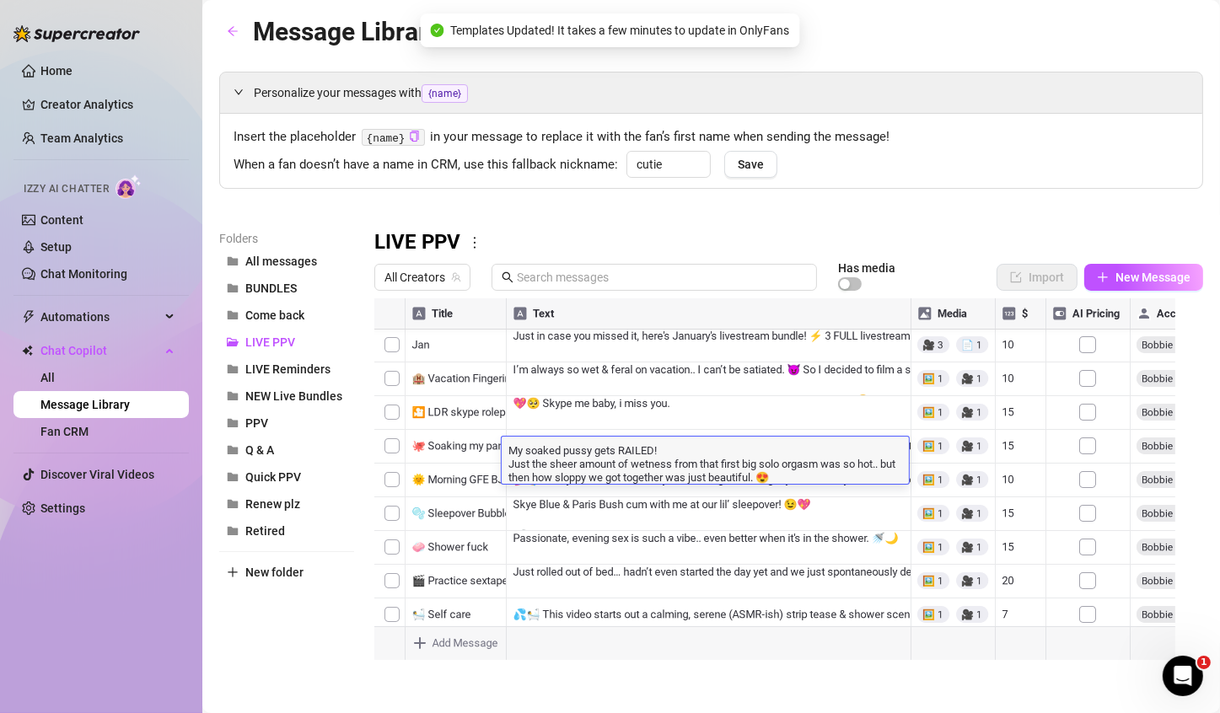
click at [672, 445] on textarea "My soaked pussy gets RAILED! Just the sheer amount of wetness from that first b…" at bounding box center [705, 463] width 407 height 42
click at [707, 449] on textarea "My soaked pussy gets RAILED! 🤤💦 Just the sheer amount of wetness from that firs…" at bounding box center [705, 463] width 407 height 42
click at [697, 500] on div at bounding box center [781, 487] width 815 height 376
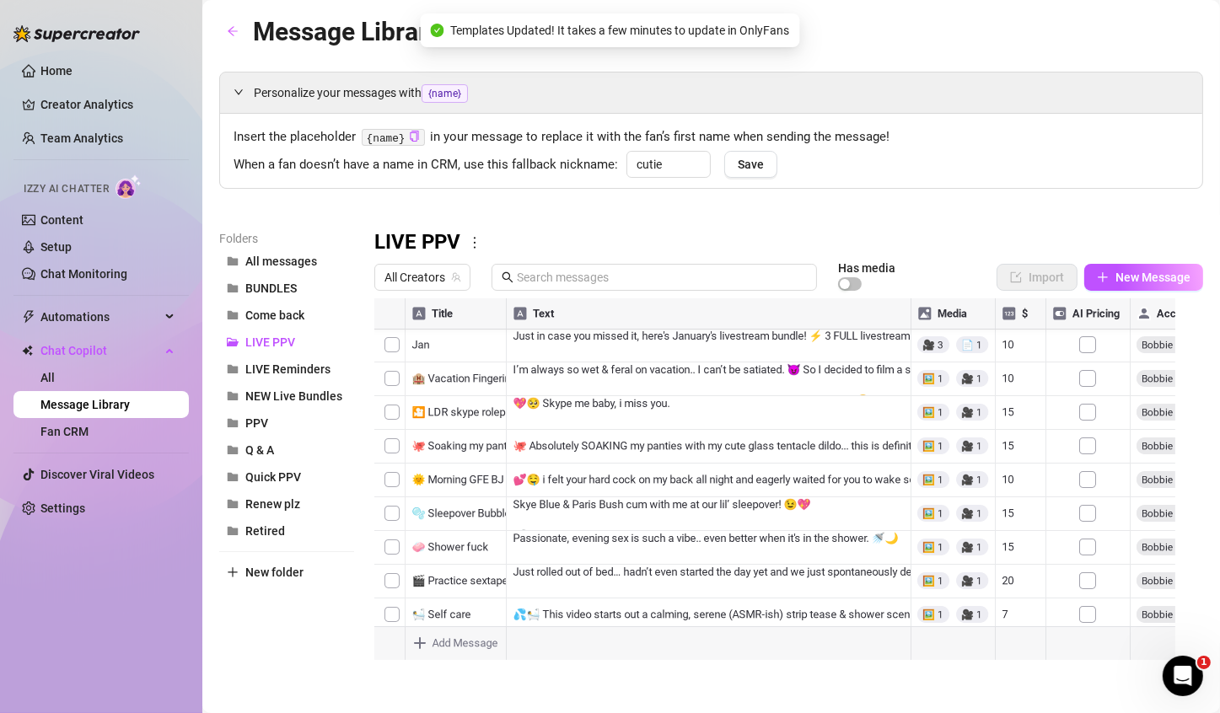
click at [681, 449] on div at bounding box center [781, 487] width 815 height 376
click at [692, 452] on div at bounding box center [781, 487] width 815 height 376
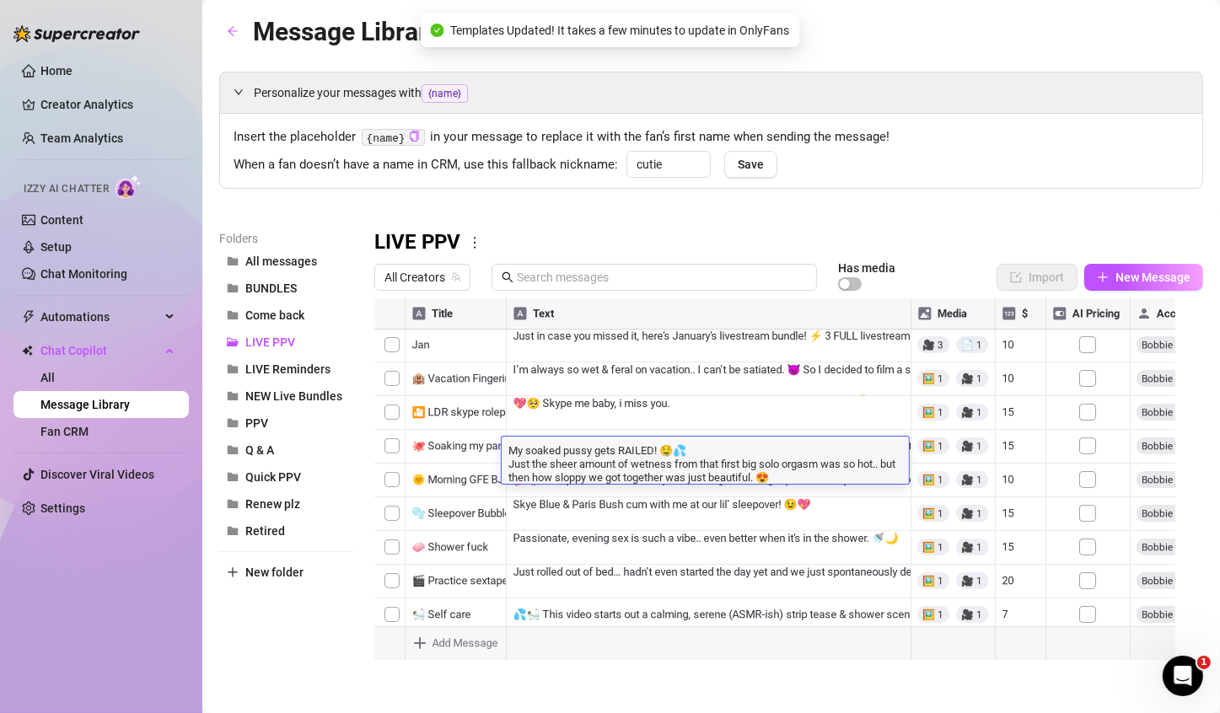
click at [692, 452] on textarea "My soaked pussy gets RAILED! 🤤💦 Just the sheer amount of wetness from that firs…" at bounding box center [705, 463] width 407 height 42
click at [705, 454] on textarea "My soaked pussy gets RAILED! 🤤💦 Just the sheer amount of wetness from that firs…" at bounding box center [705, 463] width 407 height 42
type textarea "My soaked pussy gets RAILED! 🤤 Just the sheer amount of wetness from that first…"
click at [760, 470] on textarea "My soaked pussy gets RAILED! 🤤 Just the sheer amount of wetness from that first…" at bounding box center [705, 463] width 407 height 42
click at [796, 475] on textarea "My soaked pussy gets RAILED! 🤤 Just the sheer amount of wetness from that first…" at bounding box center [705, 463] width 407 height 42
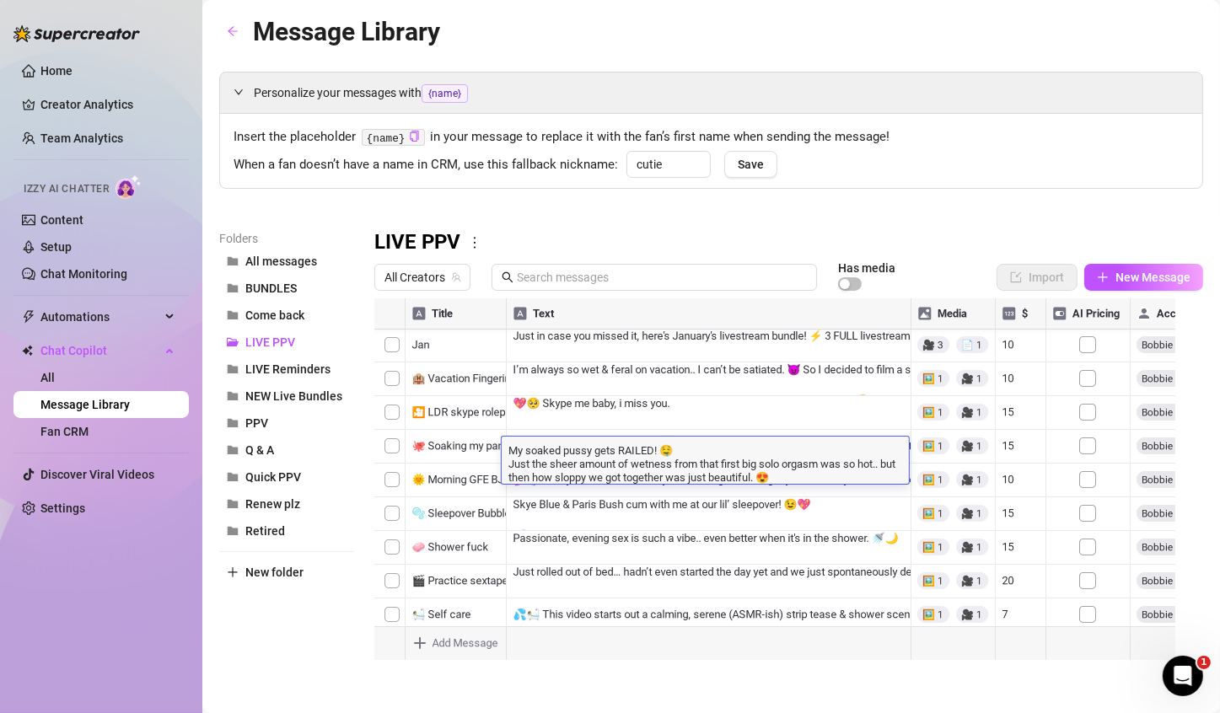
drag, startPoint x: 734, startPoint y: 476, endPoint x: 809, endPoint y: 499, distance: 77.9
click at [809, 499] on div "Title Text Media $ AI Pricing Accounts 💻[DATE] BG My first live sex show was ex…" at bounding box center [788, 487] width 829 height 376
click at [643, 474] on textarea "My soaked pussy gets RAILED! 🤤 Just the sheer amount of wetness from that first…" at bounding box center [705, 463] width 407 height 42
click at [816, 476] on textarea "My soaked pussy gets RAILED! 🤤 Just the sheer amount of wetness from that first…" at bounding box center [705, 463] width 407 height 42
click at [759, 500] on div at bounding box center [781, 487] width 815 height 376
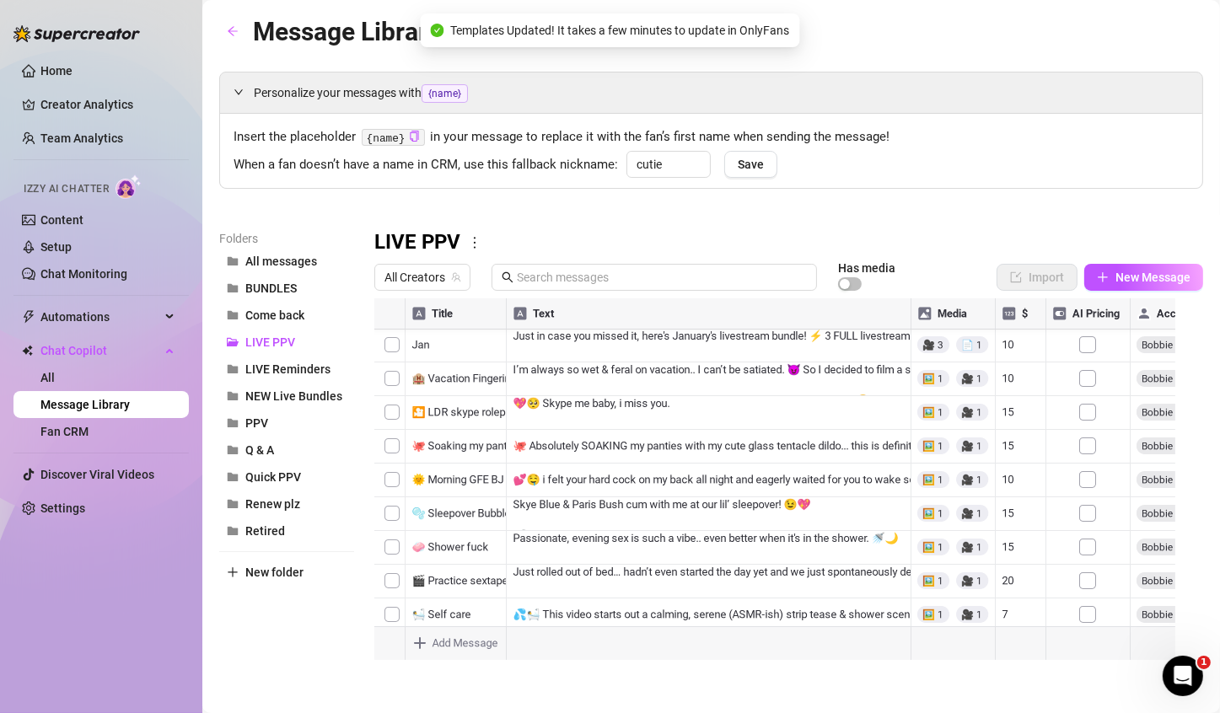
click at [593, 492] on div at bounding box center [781, 487] width 815 height 376
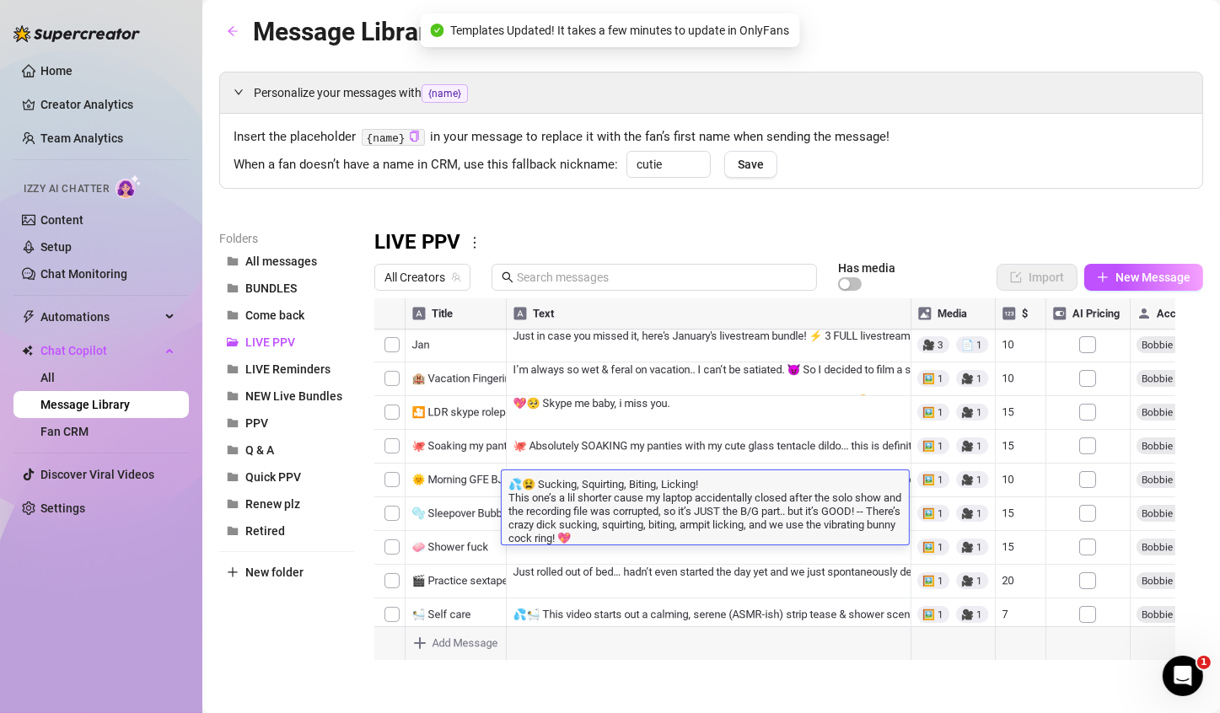
click at [735, 500] on div at bounding box center [781, 487] width 815 height 376
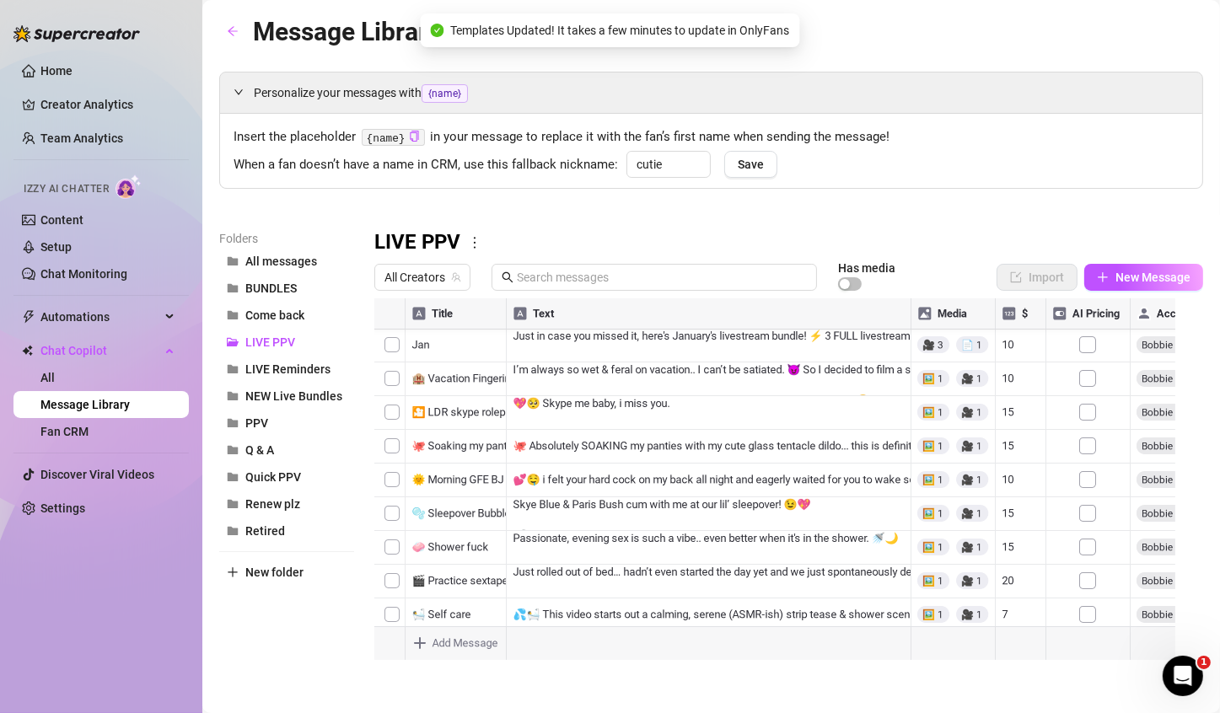
click at [874, 236] on div "LIVE PPV" at bounding box center [788, 242] width 829 height 27
click at [766, 500] on div at bounding box center [781, 487] width 815 height 376
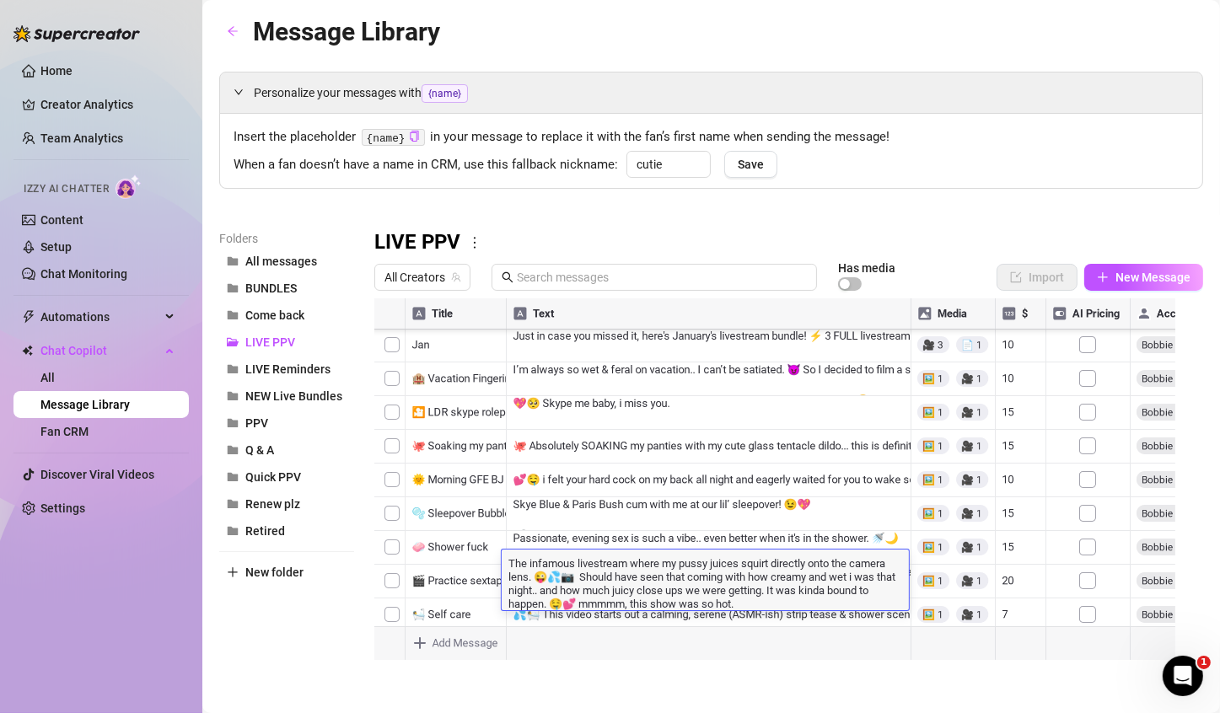
click at [540, 500] on textarea "The infamous livestream where my pussy juices squirt directly onto the camera l…" at bounding box center [705, 583] width 407 height 56
click at [511, 500] on textarea "The infamous livestream where my pussy juices squirt directly onto the camera l…" at bounding box center [705, 583] width 407 height 56
click at [545, 500] on textarea "The infamous livestream where my pussy juices squirt directly onto the camera l…" at bounding box center [705, 583] width 407 height 56
click at [543, 500] on textarea "The infamous livestream where my pussy juices squirt directly onto the camera l…" at bounding box center [705, 583] width 407 height 56
drag, startPoint x: 541, startPoint y: 579, endPoint x: 554, endPoint y: 567, distance: 18.5
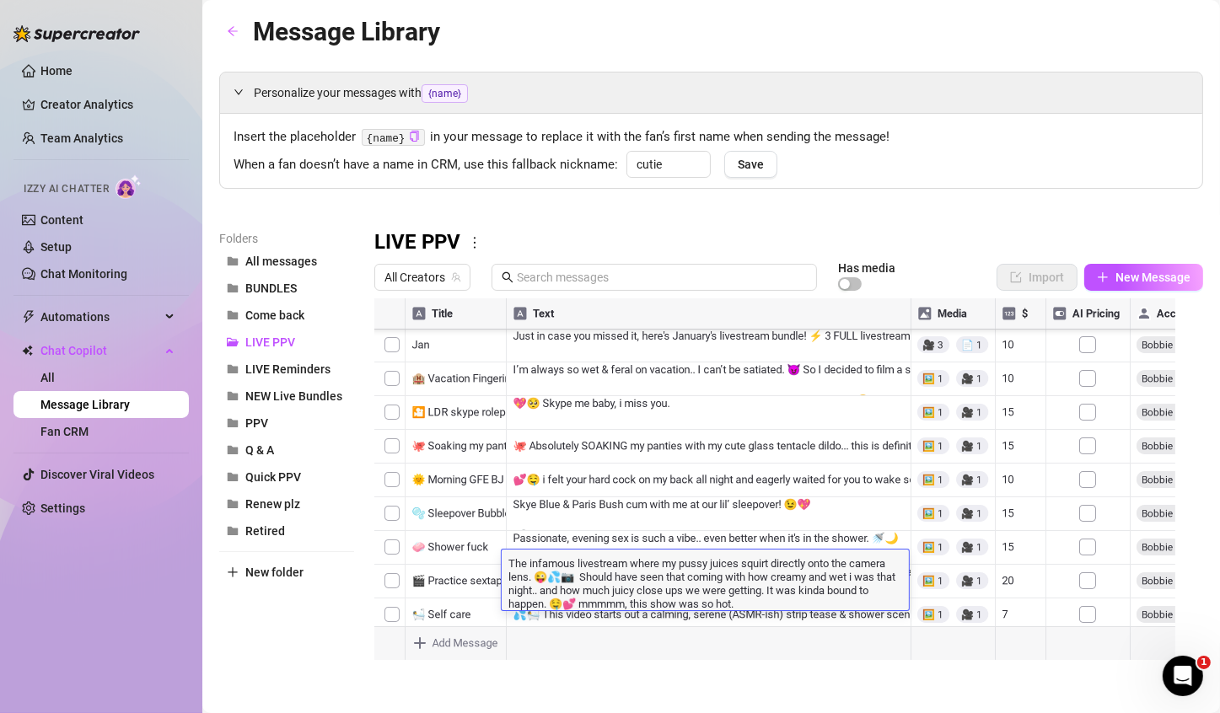
click at [554, 500] on textarea "The infamous livestream where my pussy juices squirt directly onto the camera l…" at bounding box center [705, 583] width 407 height 56
click at [636, 500] on textarea "The infamous livestream where my pussy juices squirt directly onto the camera l…" at bounding box center [705, 583] width 407 height 56
click at [659, 500] on textarea "The infamous livestream where my pussy juices squirt directly onto the camera l…" at bounding box center [705, 583] width 407 height 56
click at [849, 196] on div "Personalize your messages with {name} Insert the placeholder {name} in your mes…" at bounding box center [711, 373] width 984 height 603
